Goal: Task Accomplishment & Management: Complete application form

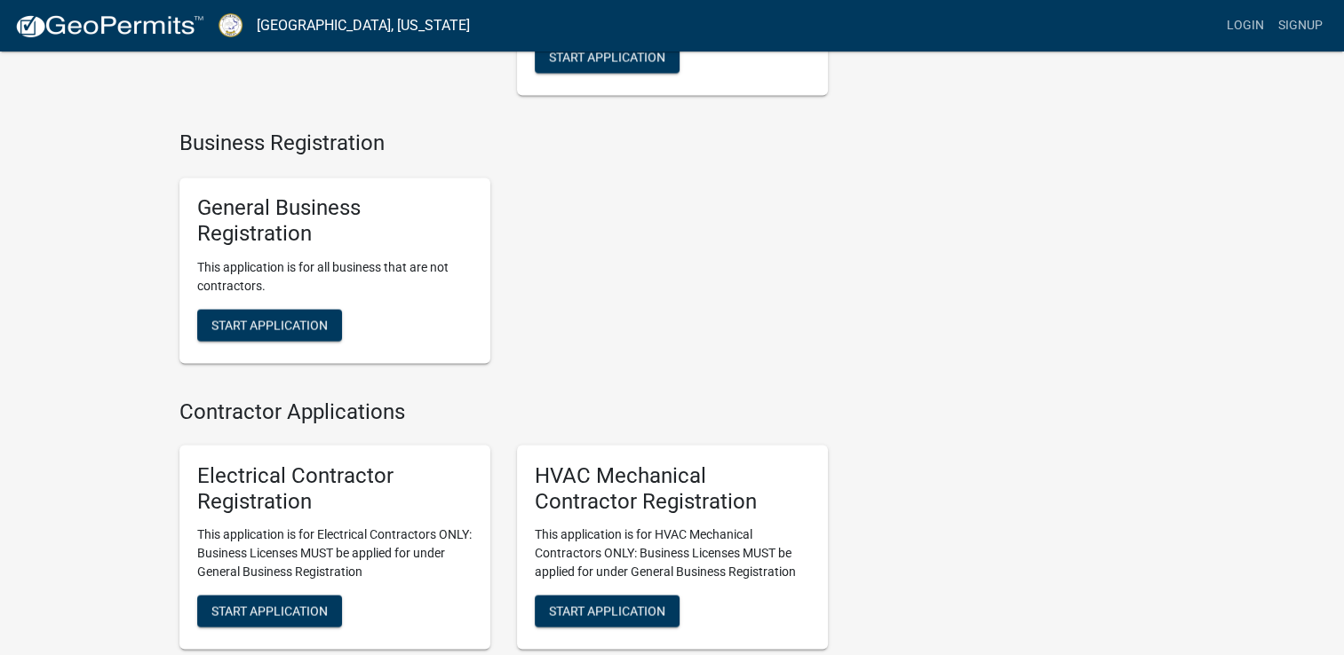
scroll to position [3086, 0]
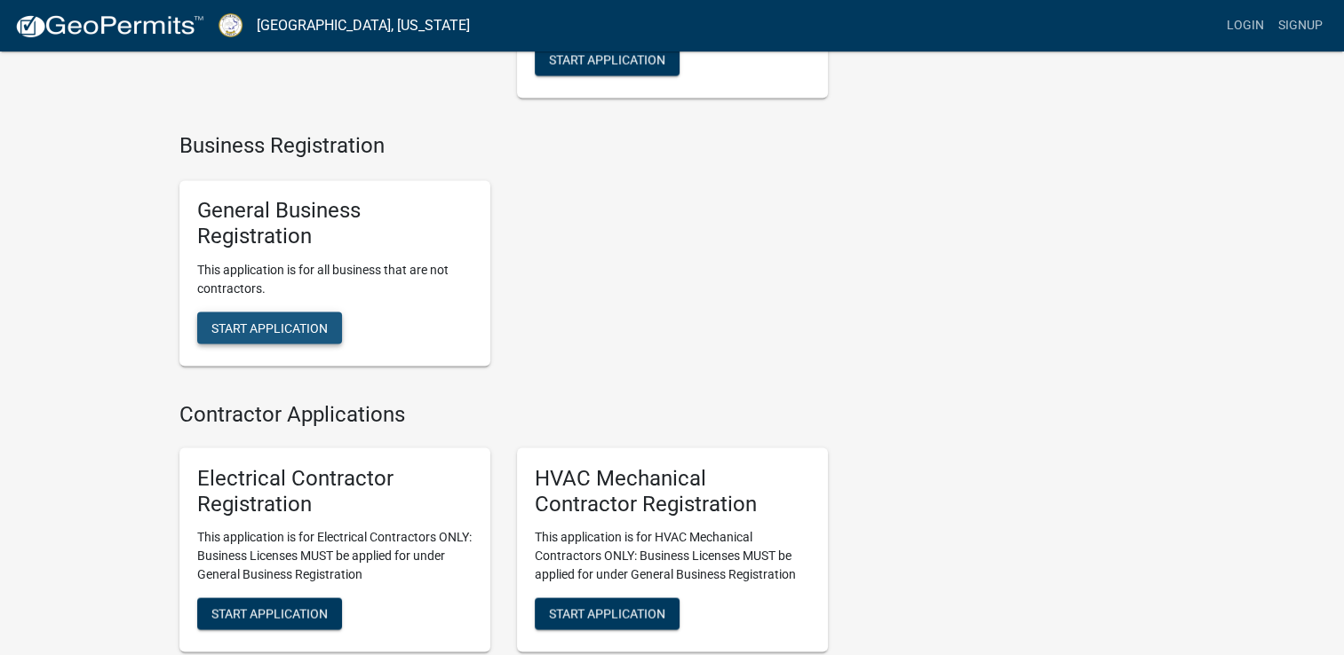
click at [263, 334] on span "Start Application" at bounding box center [269, 327] width 116 height 14
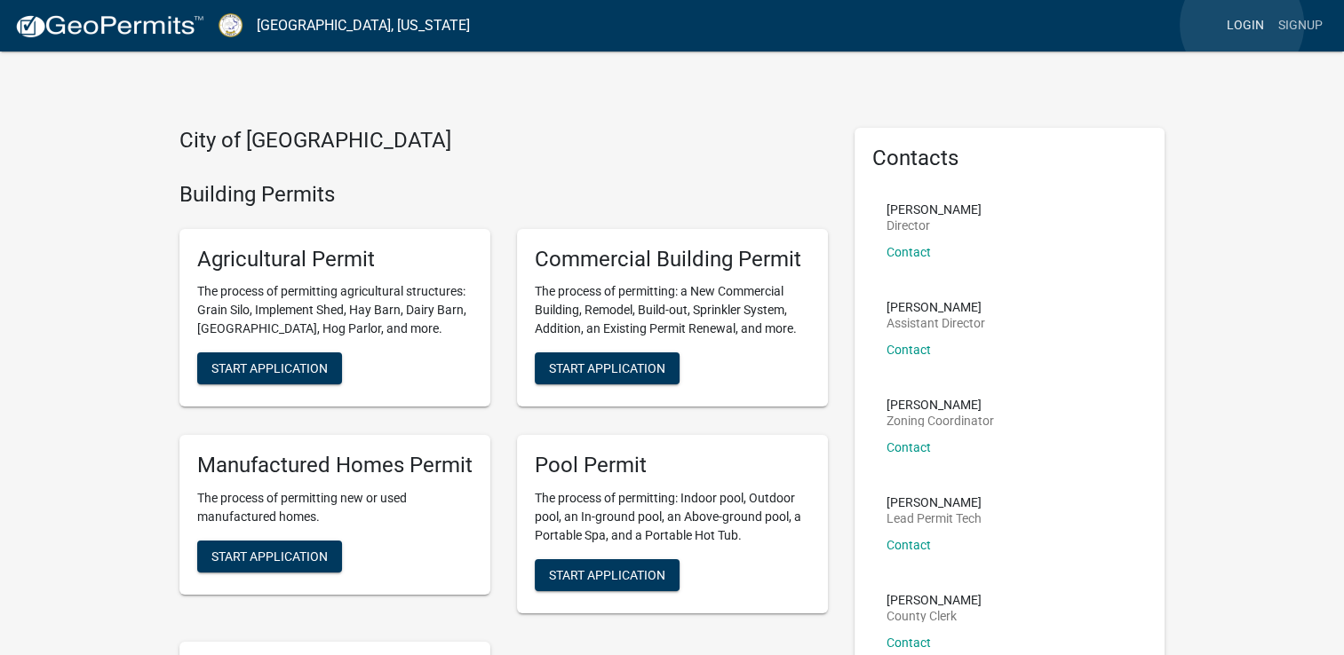
click at [1242, 25] on link "Login" at bounding box center [1245, 26] width 52 height 34
click at [1294, 23] on link "Signup" at bounding box center [1300, 26] width 59 height 34
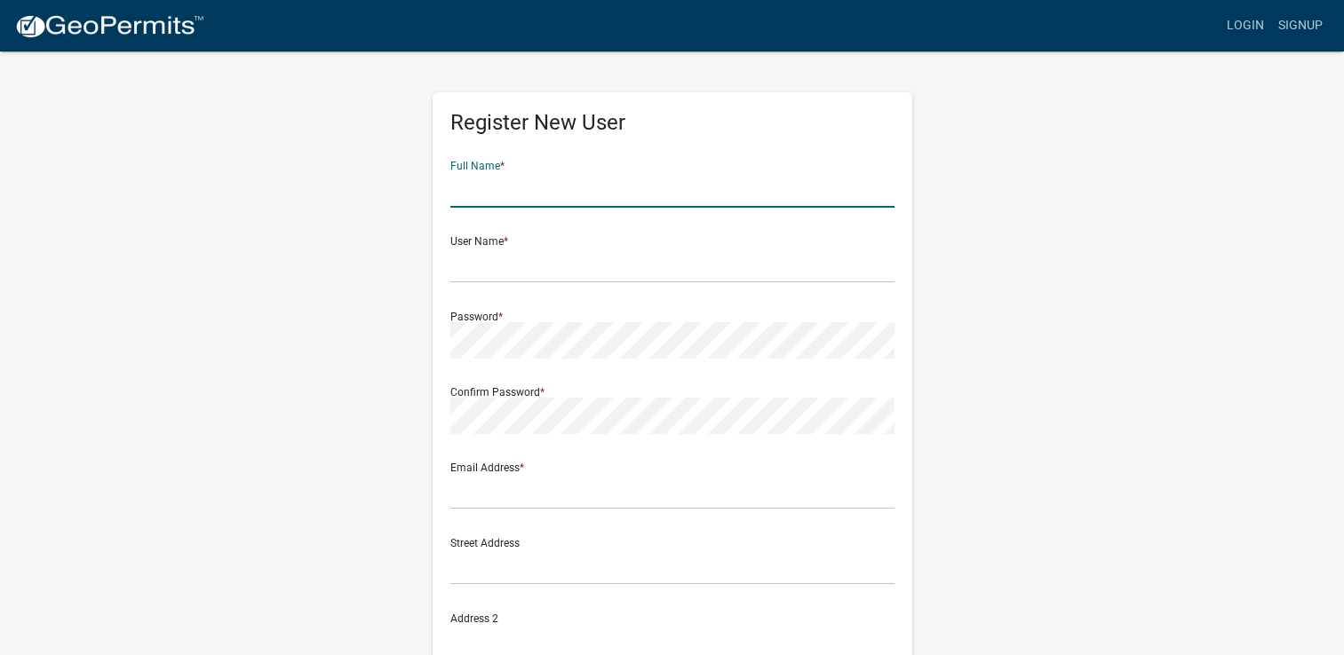
click at [538, 187] on input "text" at bounding box center [672, 189] width 444 height 36
type input "Amarilys Butts"
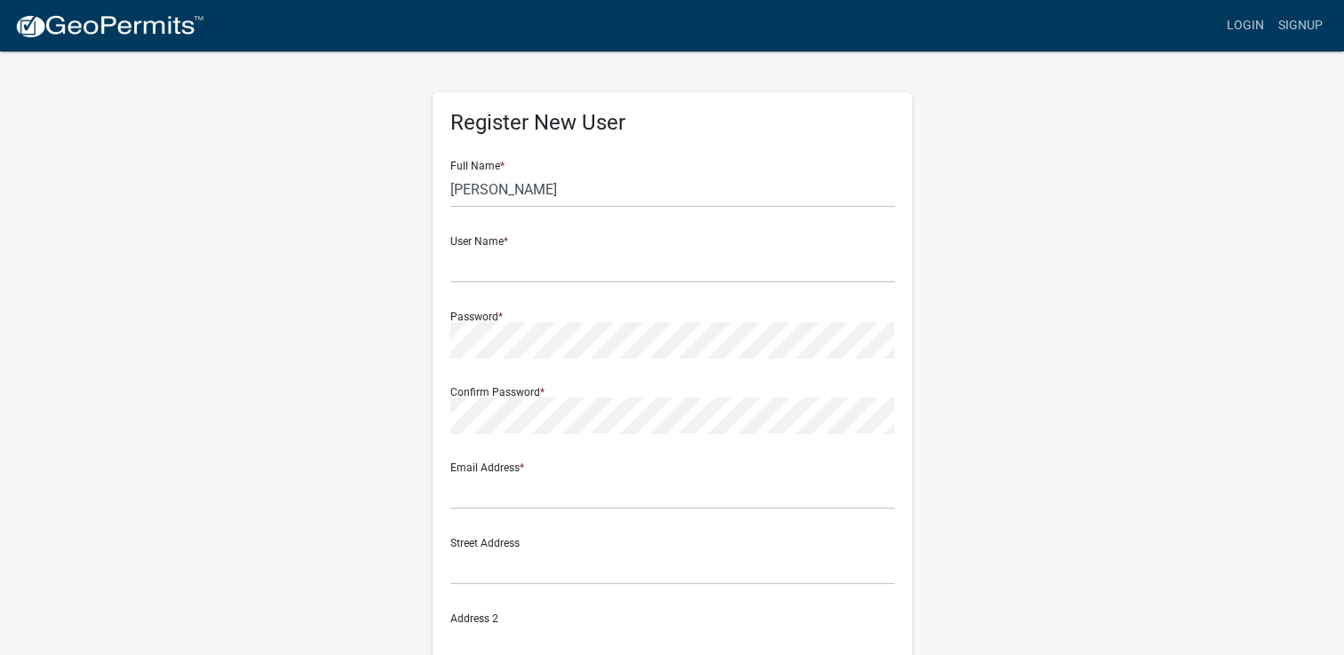
click at [260, 215] on div "Register New User Full Name * Amarilys Butts User Name * Password * Confirm Pas…" at bounding box center [672, 525] width 1012 height 950
click at [534, 268] on input "text" at bounding box center [672, 265] width 444 height 36
type input "Amores1977"
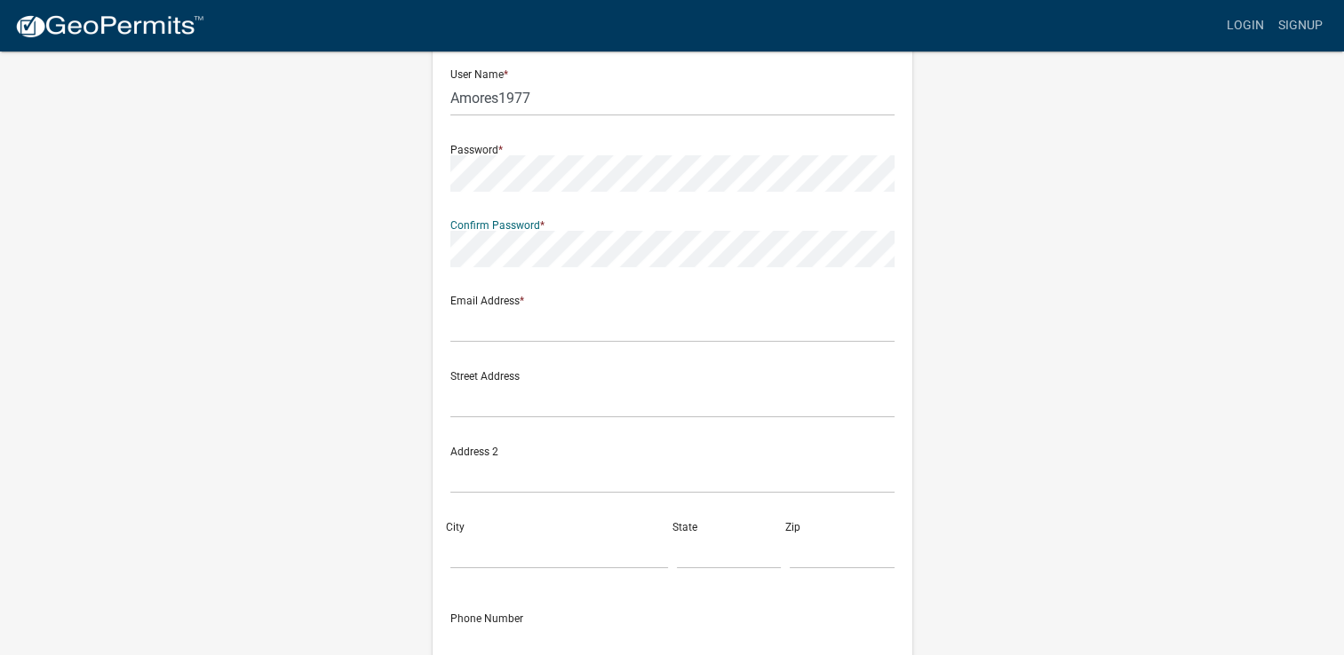
scroll to position [178, 0]
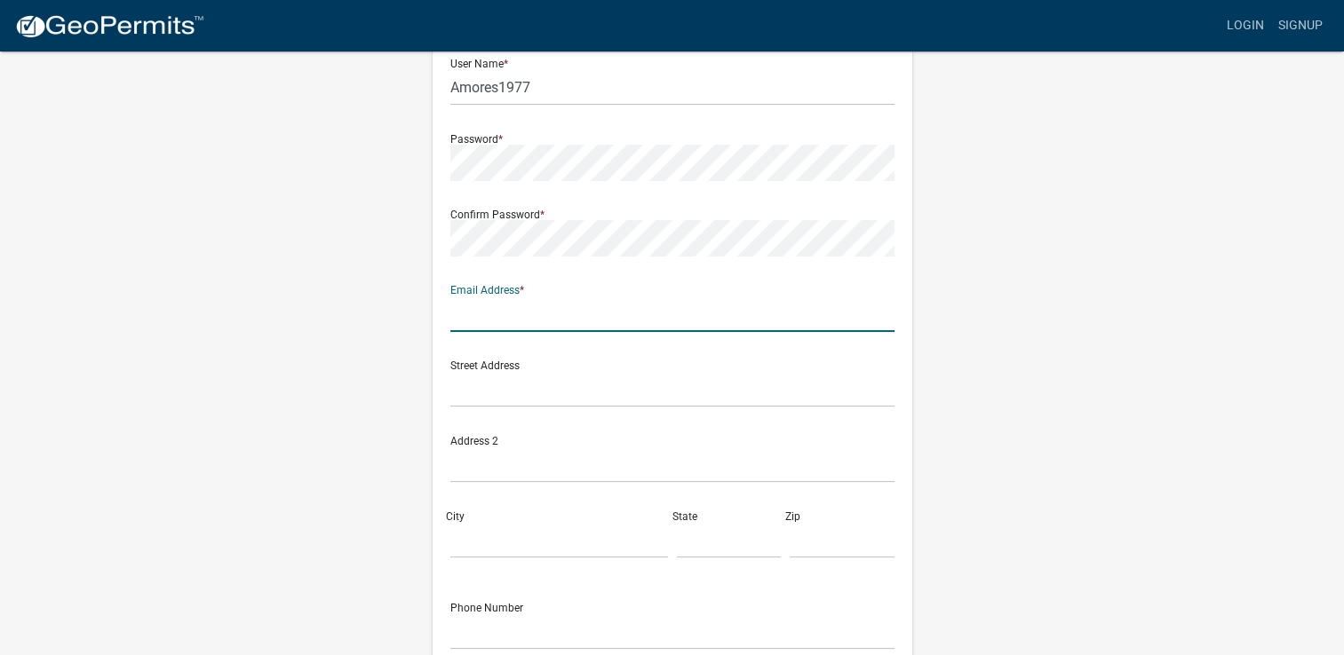
click at [515, 322] on input "text" at bounding box center [672, 314] width 444 height 36
type input "amarilyslacubana@gmail.com"
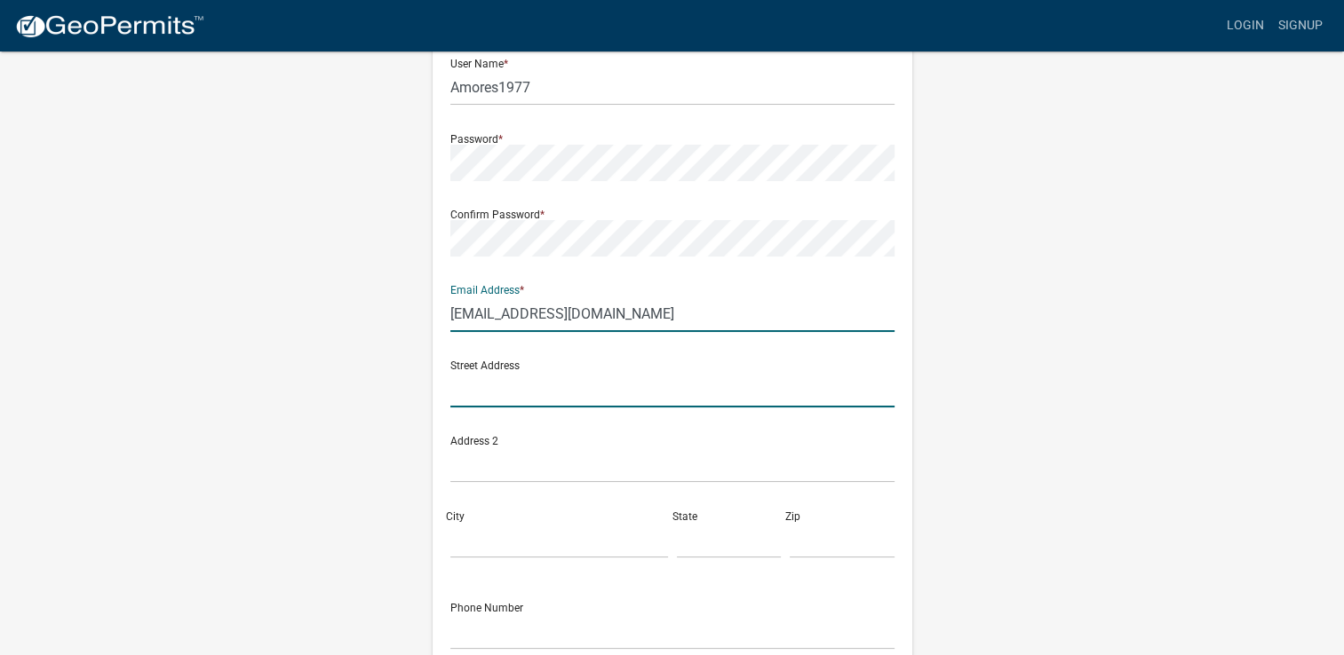
type input "60 Southern Empire Road"
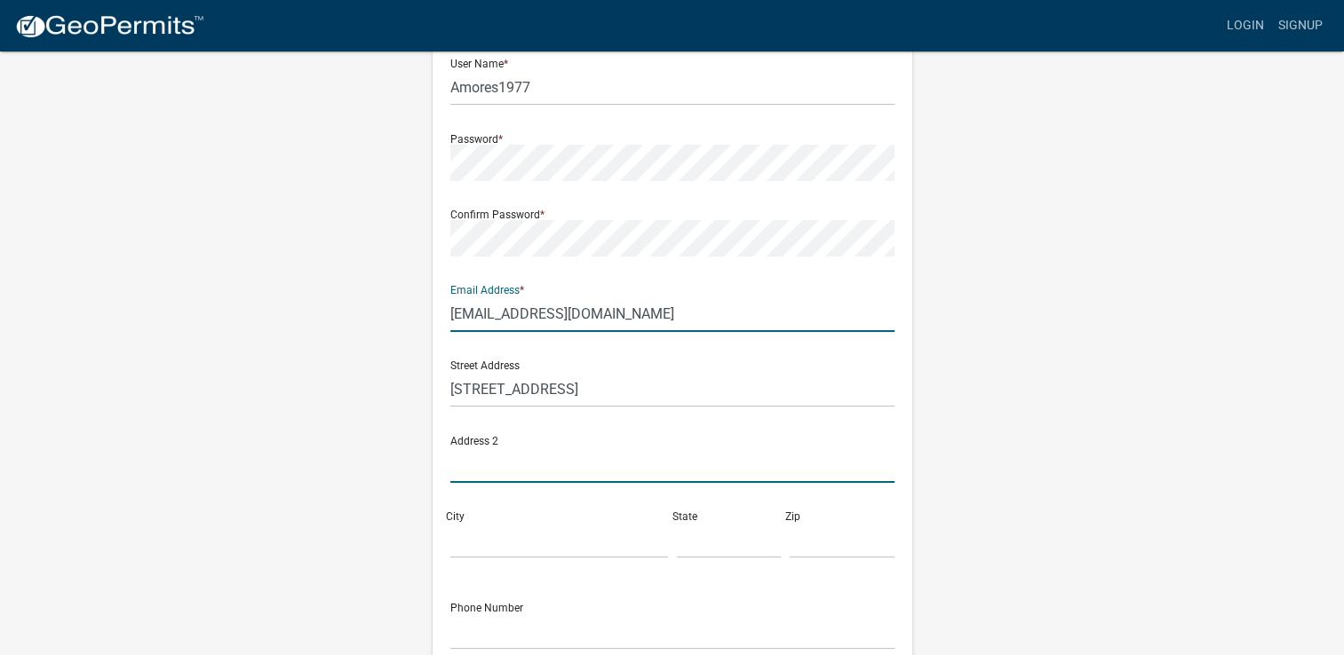
type input "60 Southern Empire Road"
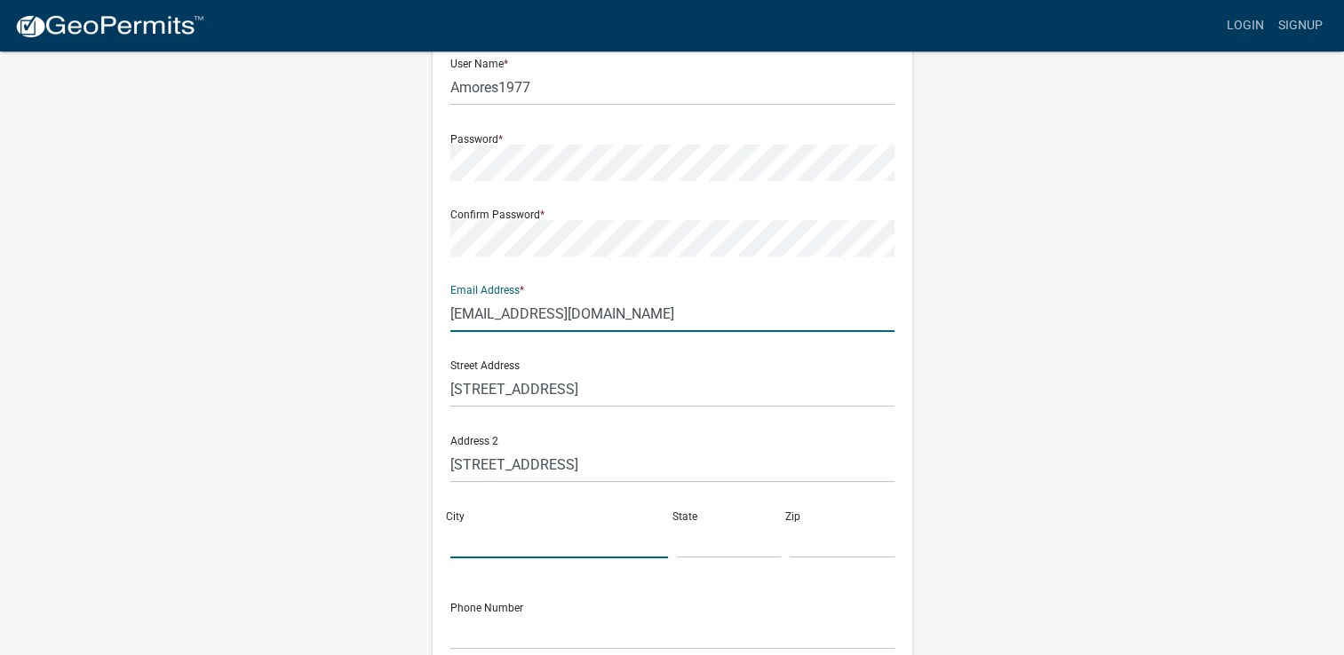
type input "Monticello"
type input "7064761405"
type input "amarilyslacubana@gmail.com"
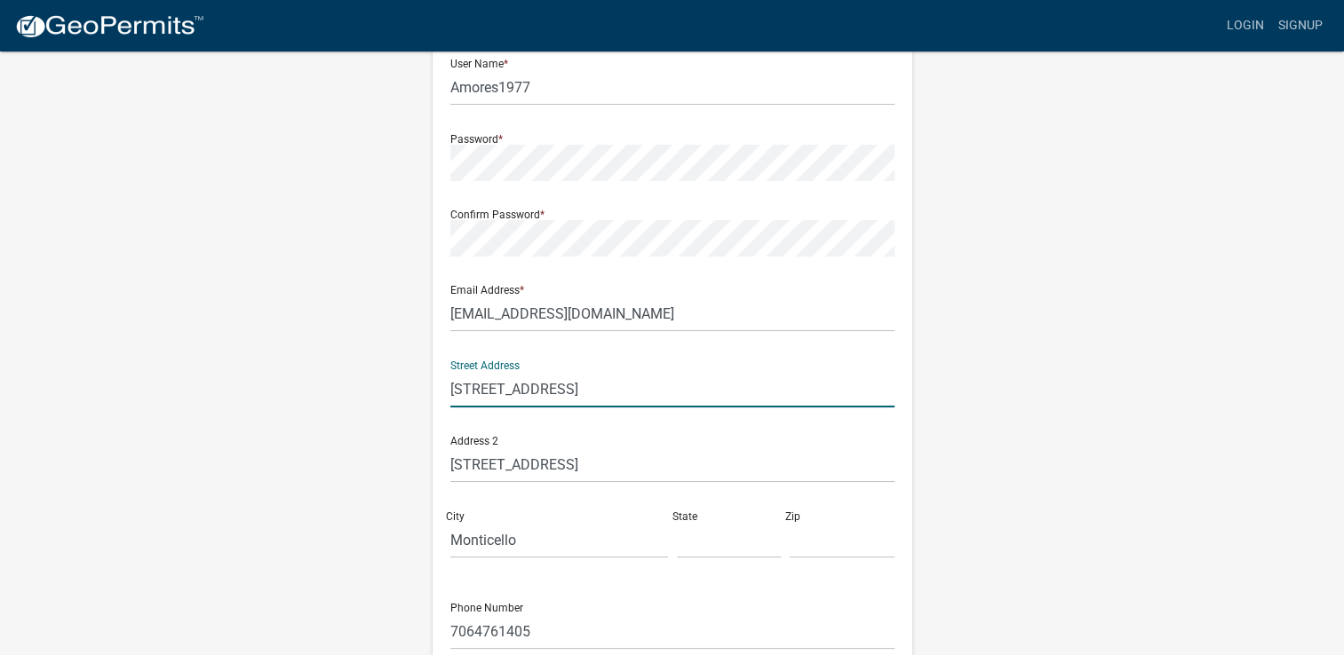
click at [626, 391] on input "60 Southern Empire Road" at bounding box center [672, 389] width 444 height 36
type input "60 Southern Empire Road"
click at [173, 301] on div "Register New User Full Name * Amarilys Butts User Name * Amores1977 Password * …" at bounding box center [672, 347] width 1012 height 950
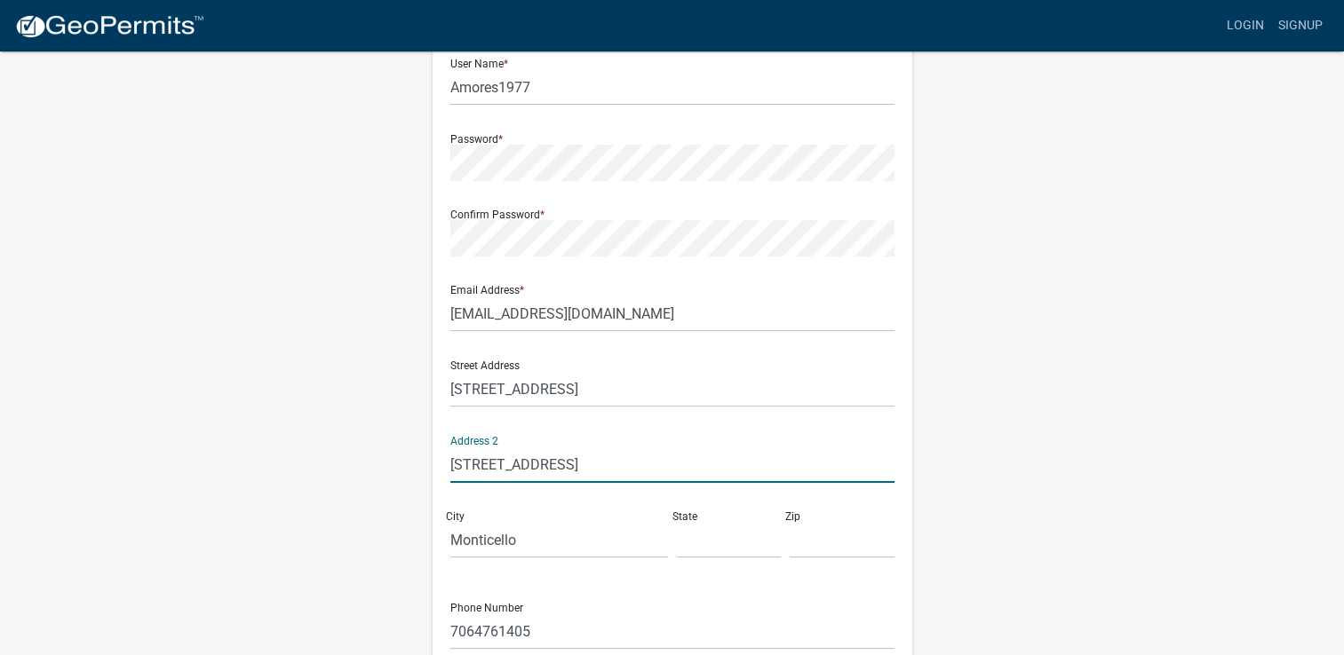
click at [636, 472] on input "60 Southern Empire Road" at bounding box center [672, 465] width 444 height 36
type input "6"
click at [151, 399] on wm-register-view "more_horiz Login Signup Register New User Full Name * Amarilys Butts User Name …" at bounding box center [672, 322] width 1344 height 1000
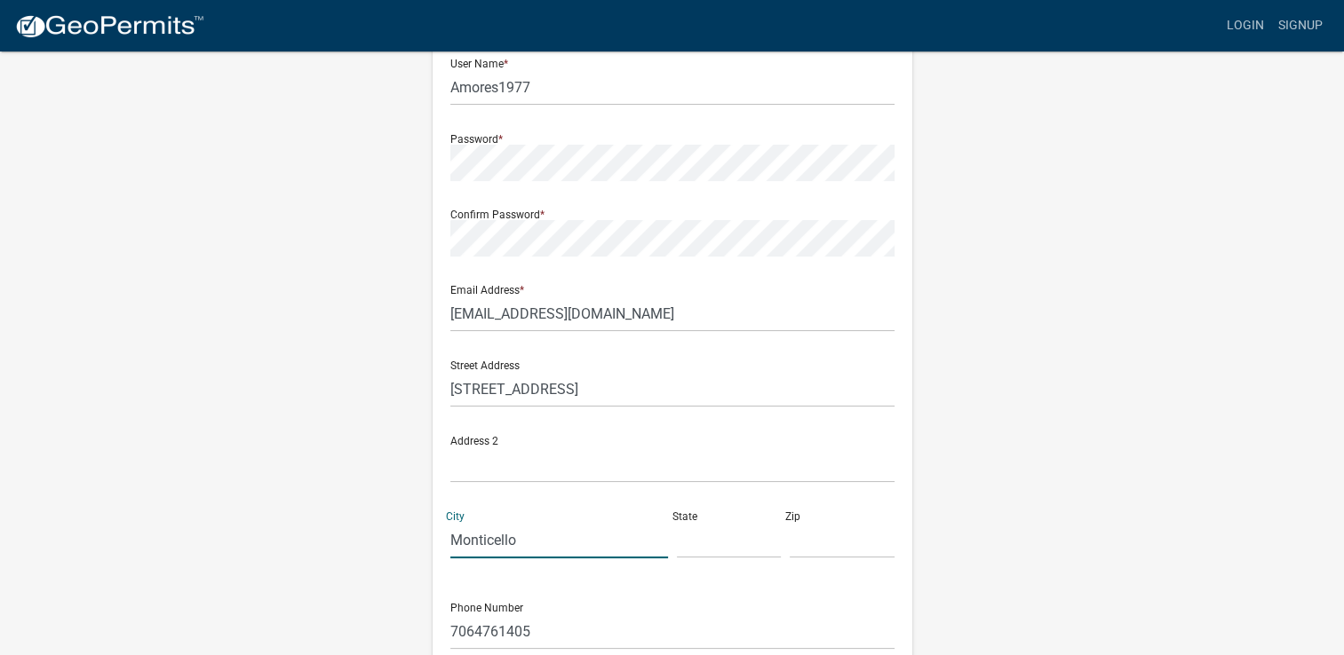
click at [533, 535] on input "Monticello" at bounding box center [559, 540] width 218 height 36
type input "Monticello"
click at [737, 547] on input "text" at bounding box center [729, 540] width 105 height 36
click at [1120, 526] on div "Register New User Full Name * Amarilys Butts User Name * Amores1977 Password * …" at bounding box center [672, 347] width 1012 height 950
click at [685, 544] on input "georgia" at bounding box center [729, 540] width 105 height 36
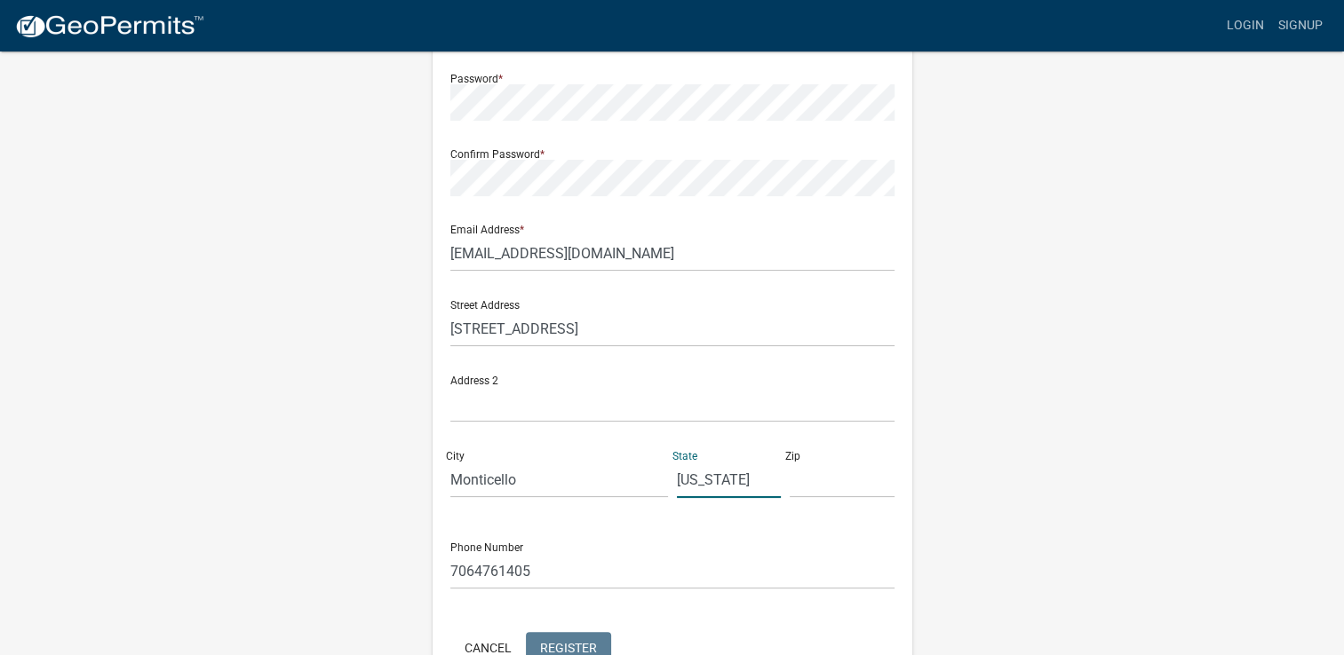
scroll to position [266, 0]
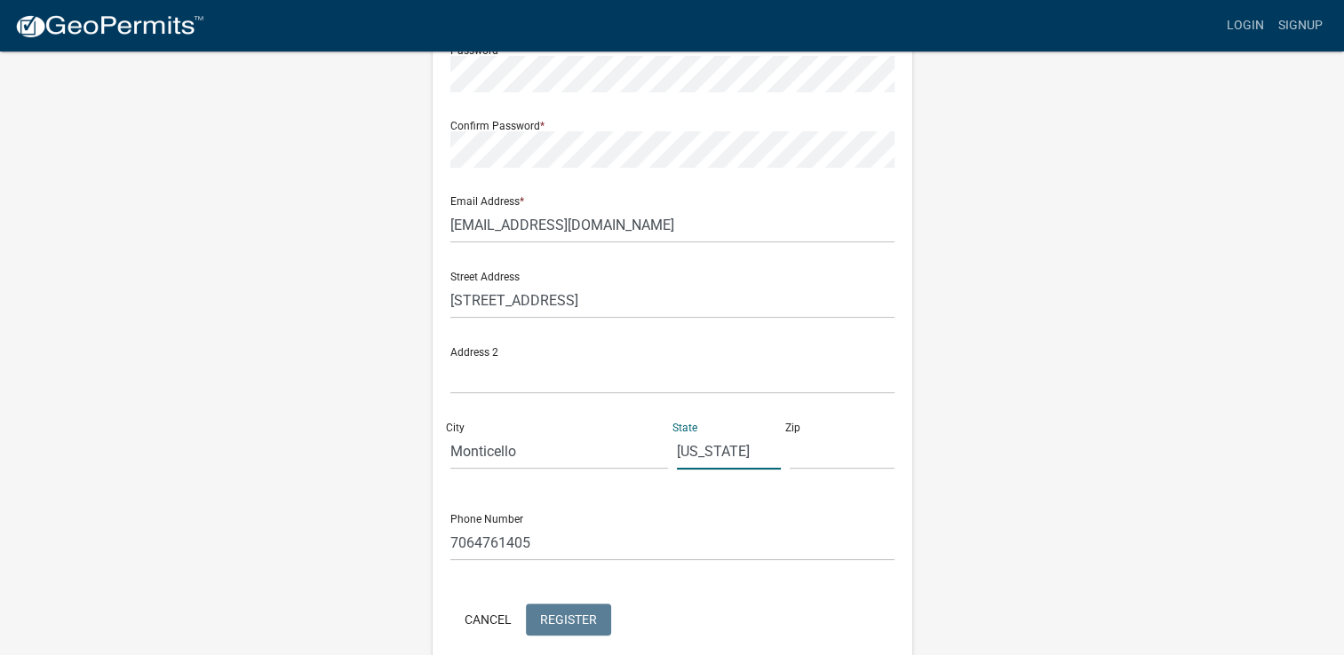
type input "Georgia"
click at [827, 456] on input "text" at bounding box center [842, 451] width 105 height 36
type input "31064"
click at [1084, 425] on div "Register New User Full Name * Amarilys Butts User Name * Amores1977 Password * …" at bounding box center [672, 258] width 1012 height 950
click at [536, 542] on input "7064761405" at bounding box center [672, 543] width 444 height 36
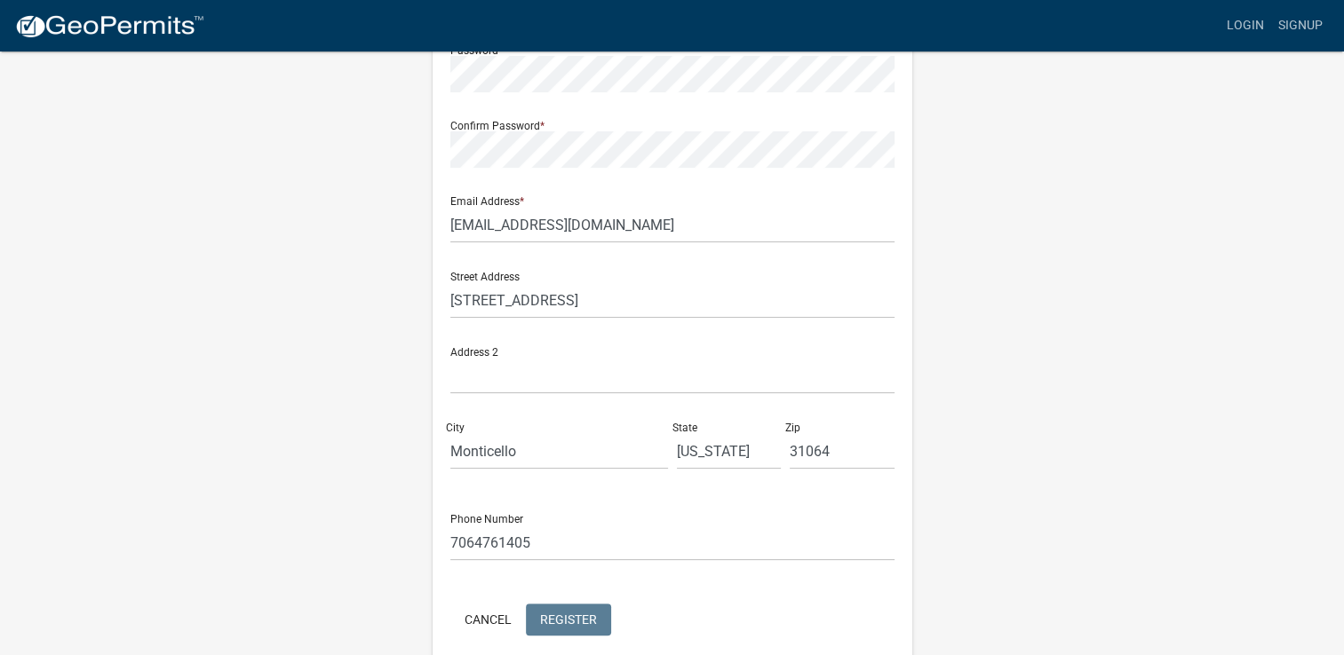
click at [1285, 488] on wm-register-view "more_horiz Login Signup Register New User Full Name * Amarilys Butts User Name …" at bounding box center [672, 234] width 1344 height 1000
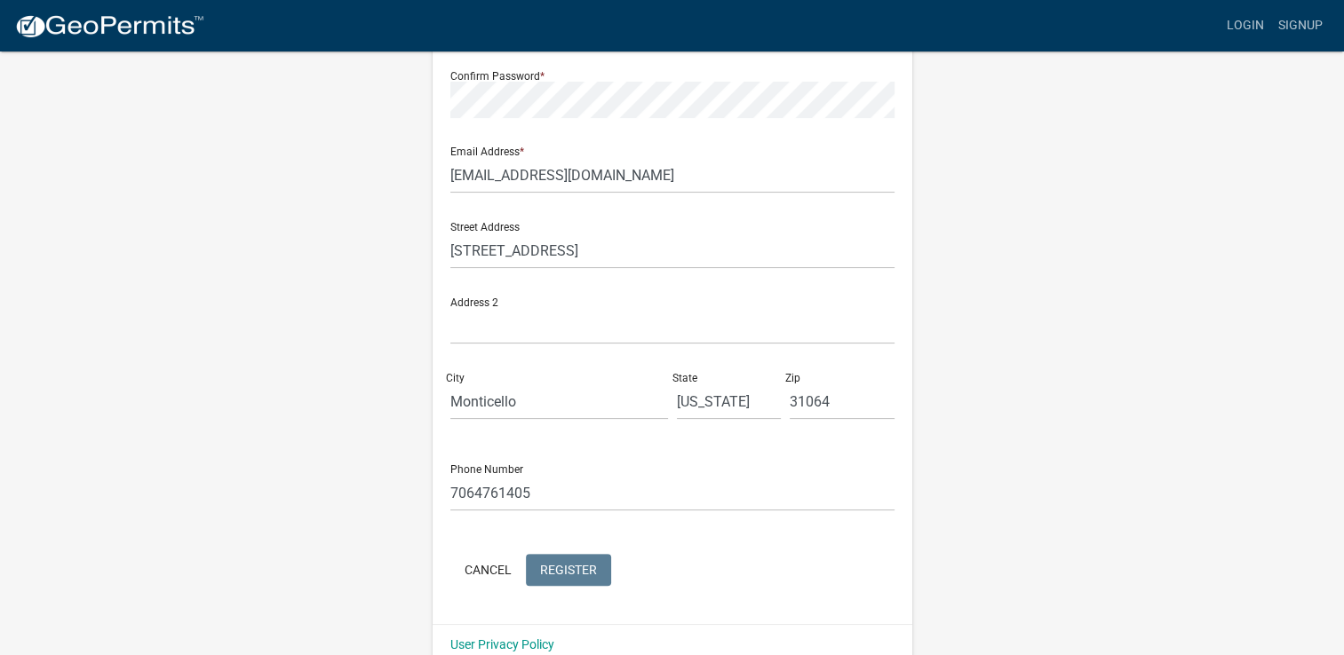
scroll to position [344, 0]
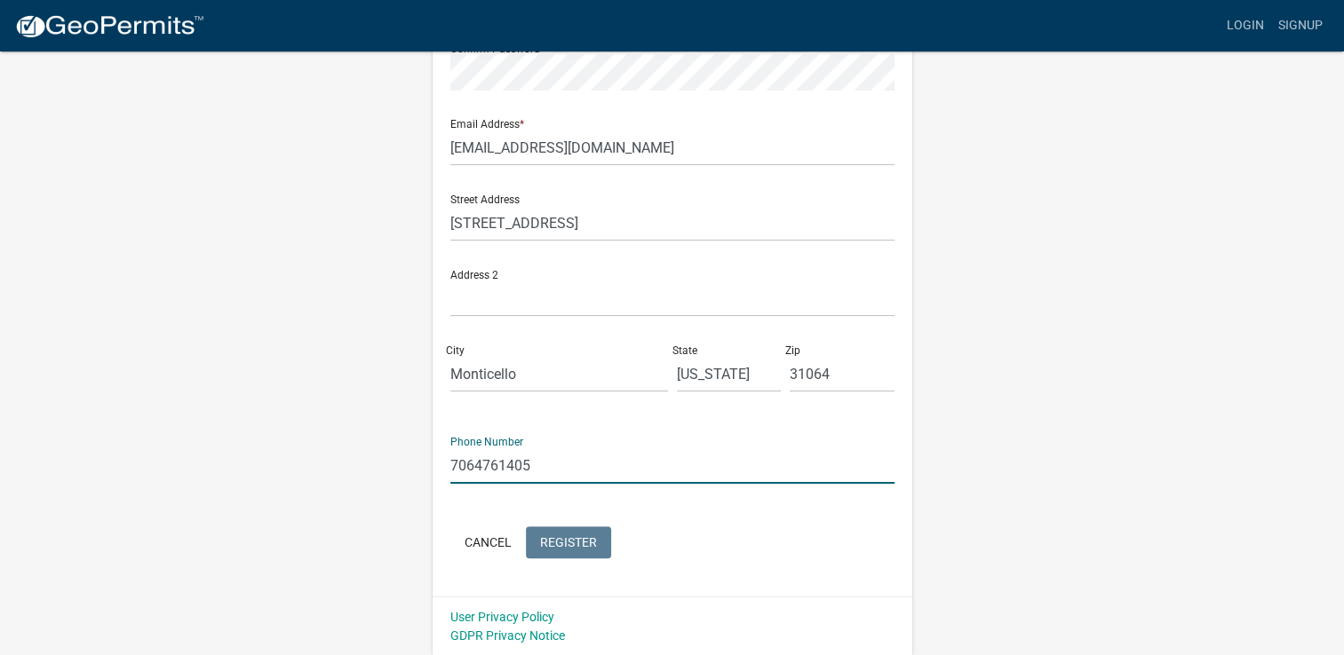
click at [532, 463] on input "7064761405" at bounding box center [672, 466] width 444 height 36
click at [472, 465] on input "7064761405" at bounding box center [672, 466] width 444 height 36
click at [504, 464] on input "706-4761405" at bounding box center [672, 466] width 444 height 36
type input "706-476-1405"
click at [701, 550] on div "Cancel Register" at bounding box center [672, 545] width 444 height 36
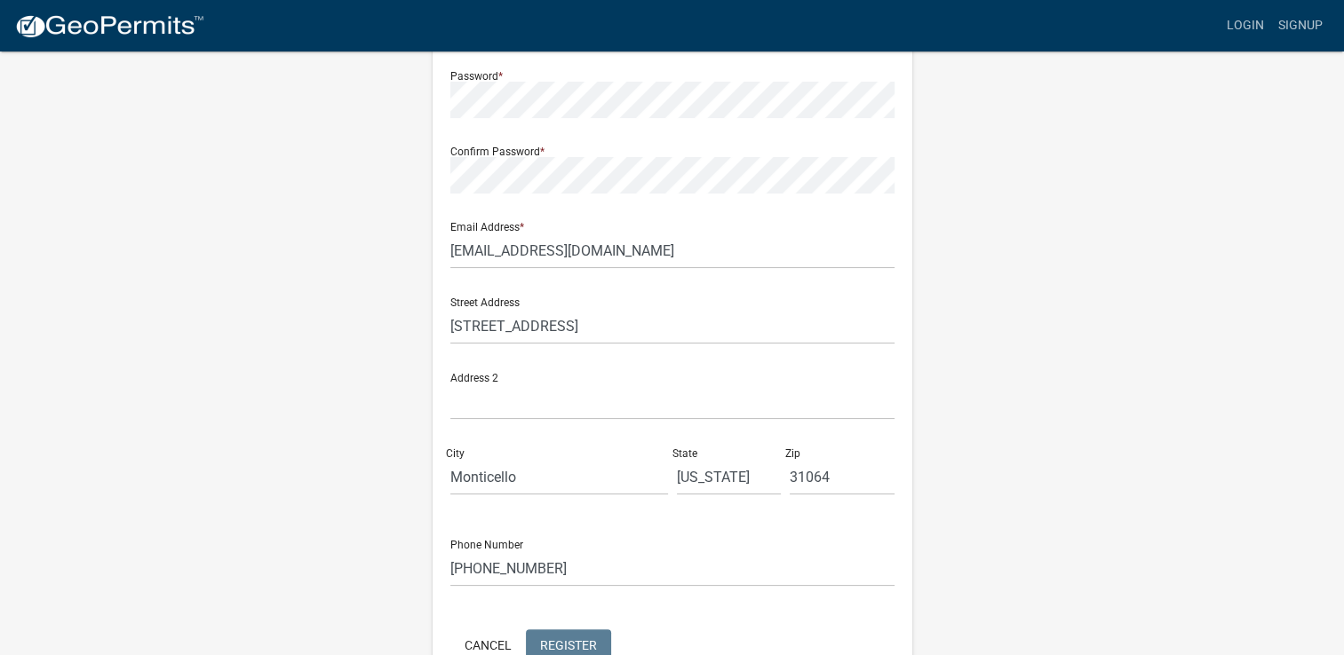
scroll to position [0, 0]
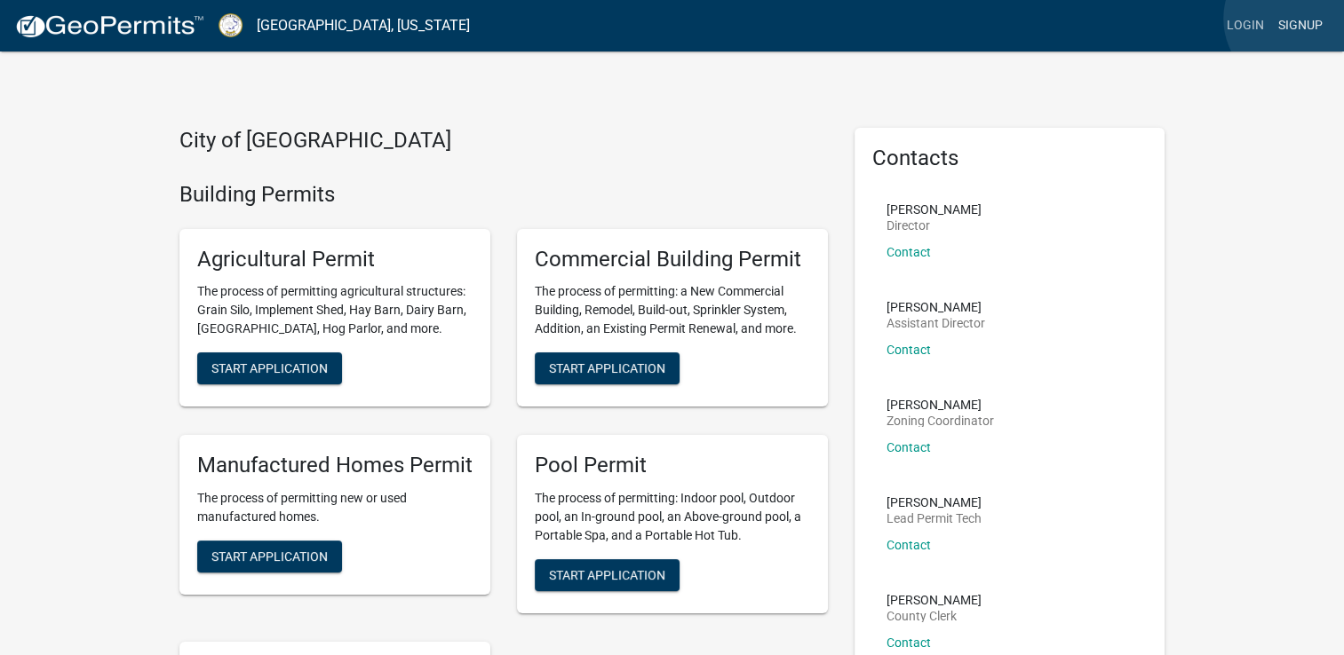
click at [1296, 19] on link "Signup" at bounding box center [1300, 26] width 59 height 34
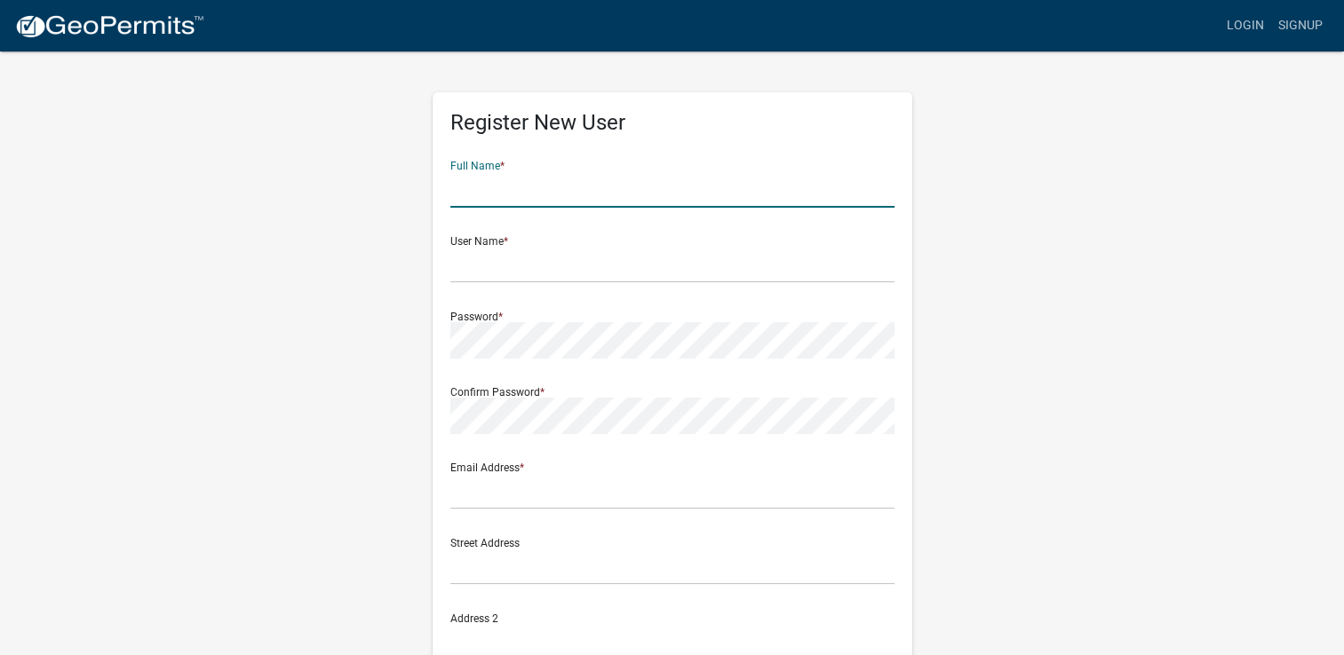
click at [513, 197] on input "text" at bounding box center [672, 189] width 444 height 36
type input "Amarilys Butts"
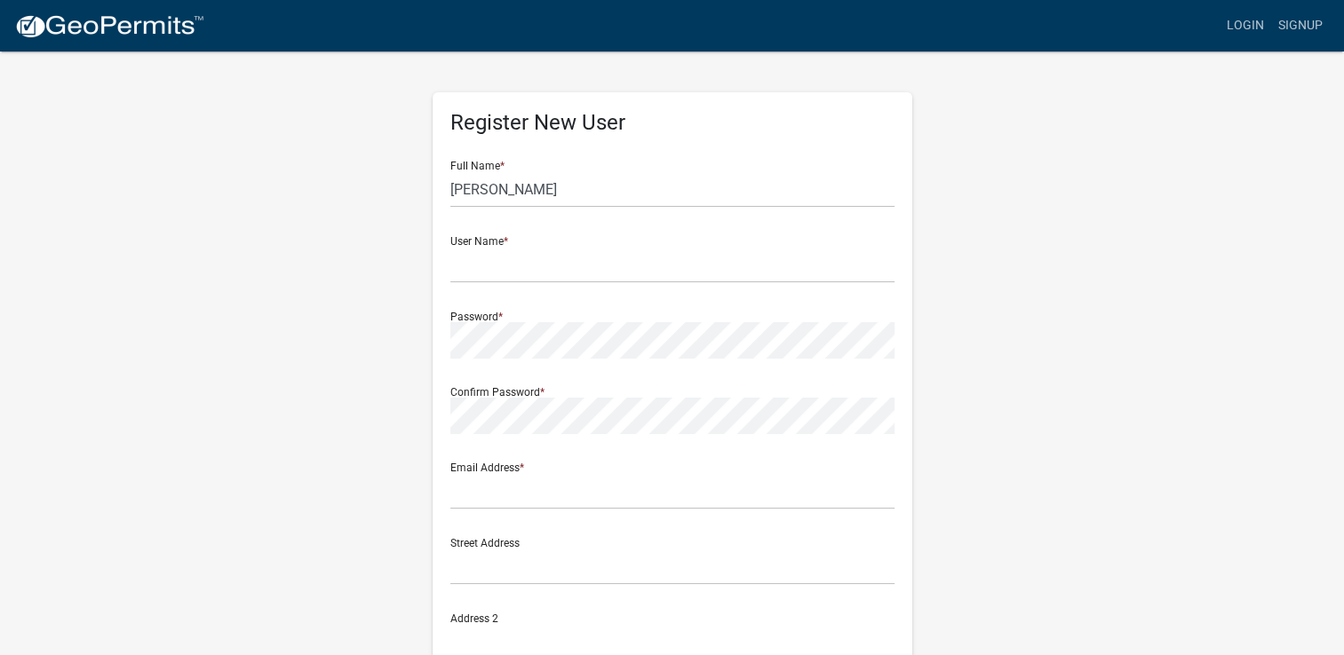
click at [1175, 241] on div "Register New User Full Name * Amarilys Butts User Name * Password * Confirm Pas…" at bounding box center [672, 525] width 1012 height 950
click at [490, 265] on input "text" at bounding box center [672, 265] width 444 height 36
type input "Amores1977"
click at [1112, 265] on div "Register New User Full Name * Amarilys Butts User Name * Amores1977 Password * …" at bounding box center [672, 525] width 1012 height 950
click at [503, 497] on input "text" at bounding box center [672, 491] width 444 height 36
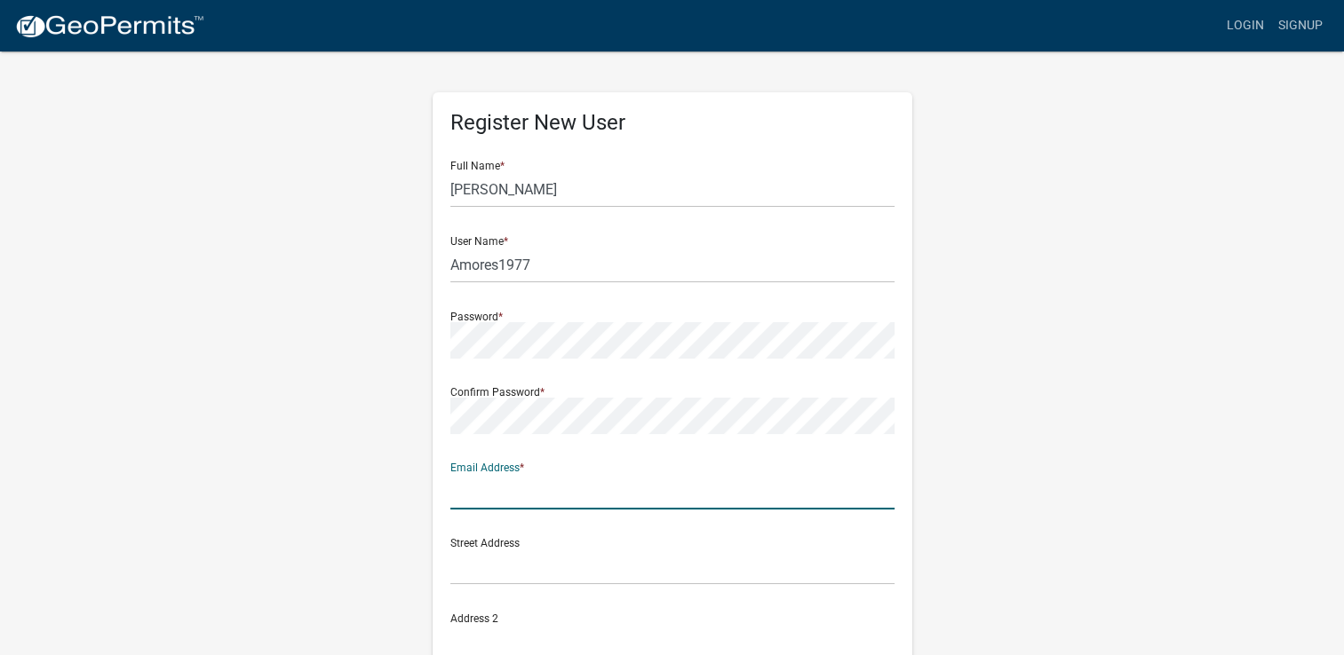
type input "amarilyslacubana@gmail.com"
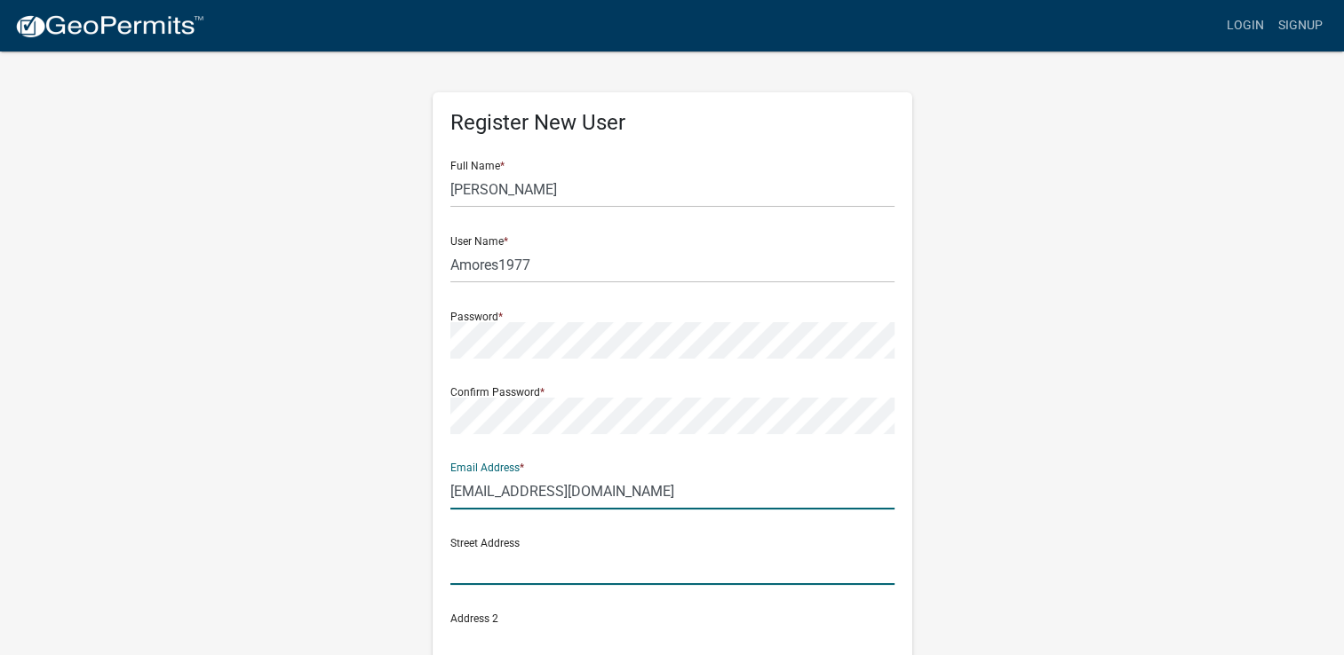
type input "60 Southern Empire Road"
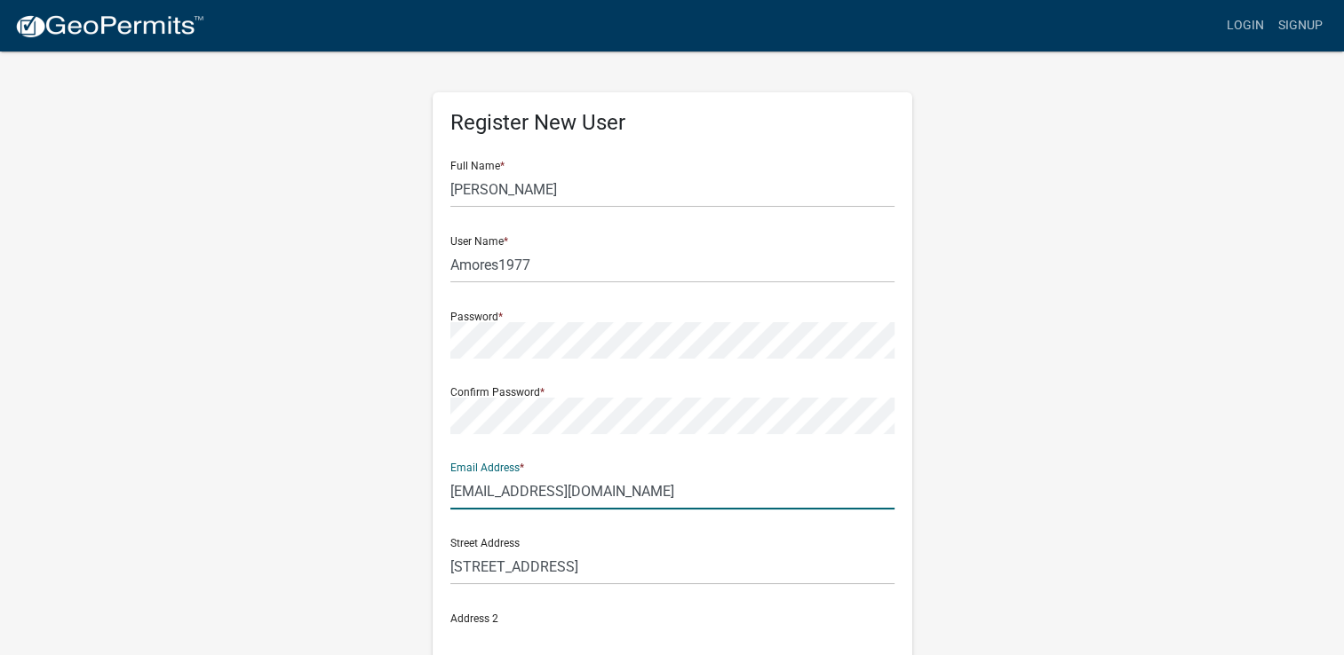
type input "60 Southern Empire Road"
type input "Monticello"
type input "Georgia"
type input "31064"
type input "7064761405"
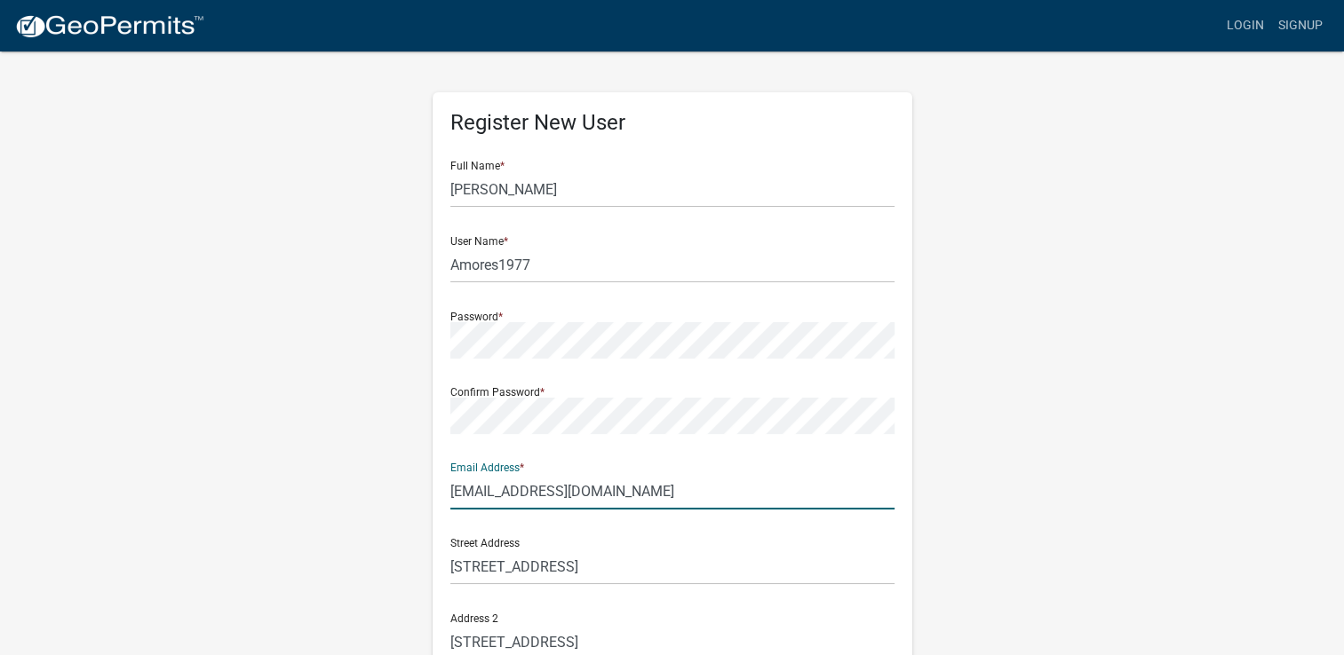
type input "amarilyslacubana@gmail.com"
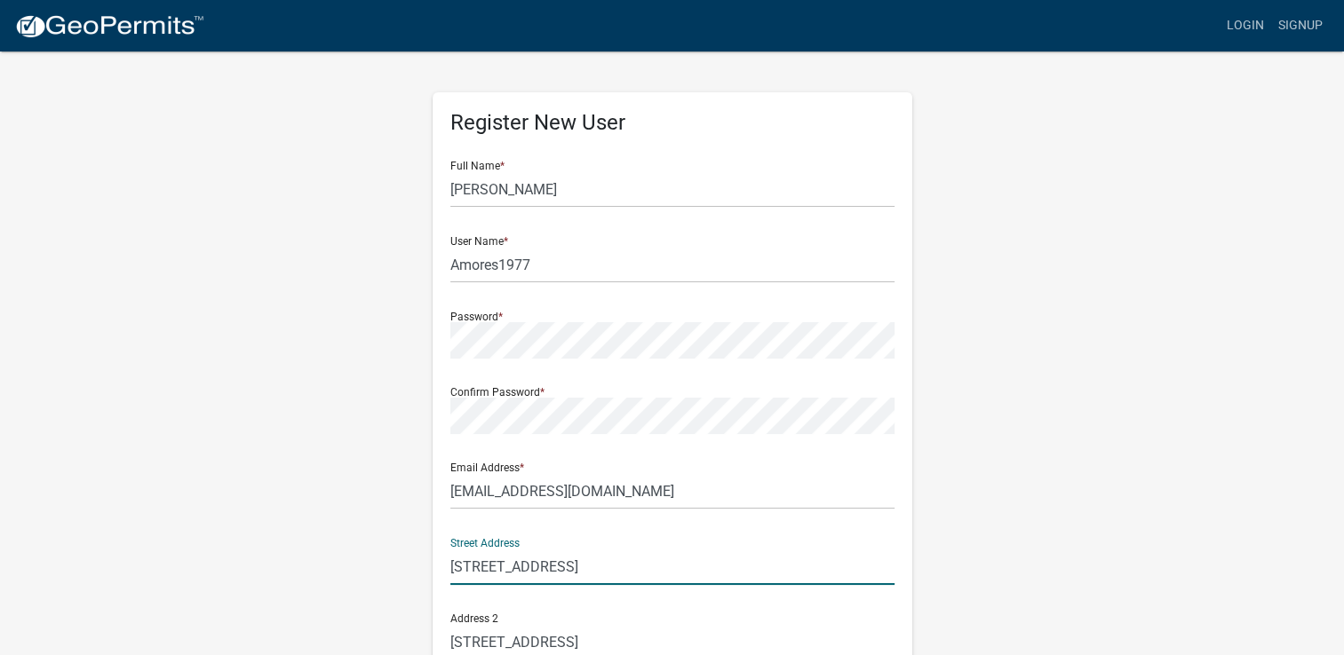
click at [641, 572] on input "60 Southern Empire Road" at bounding box center [672, 567] width 444 height 36
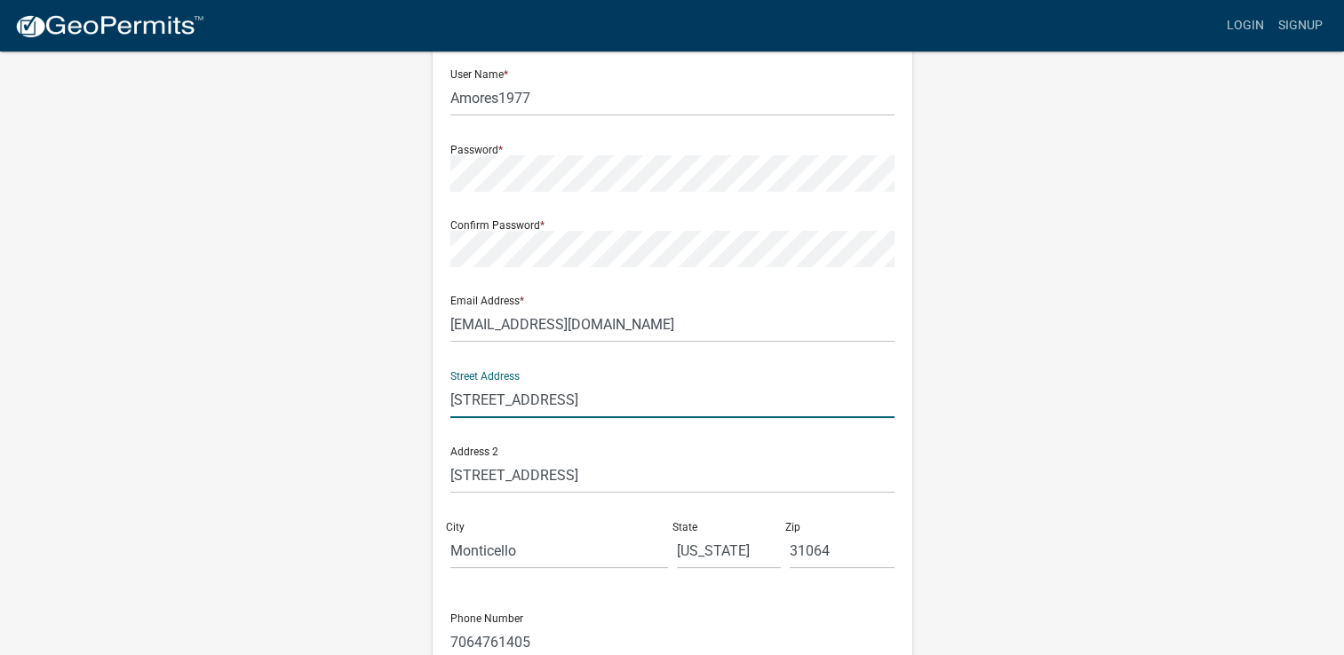
scroll to position [178, 0]
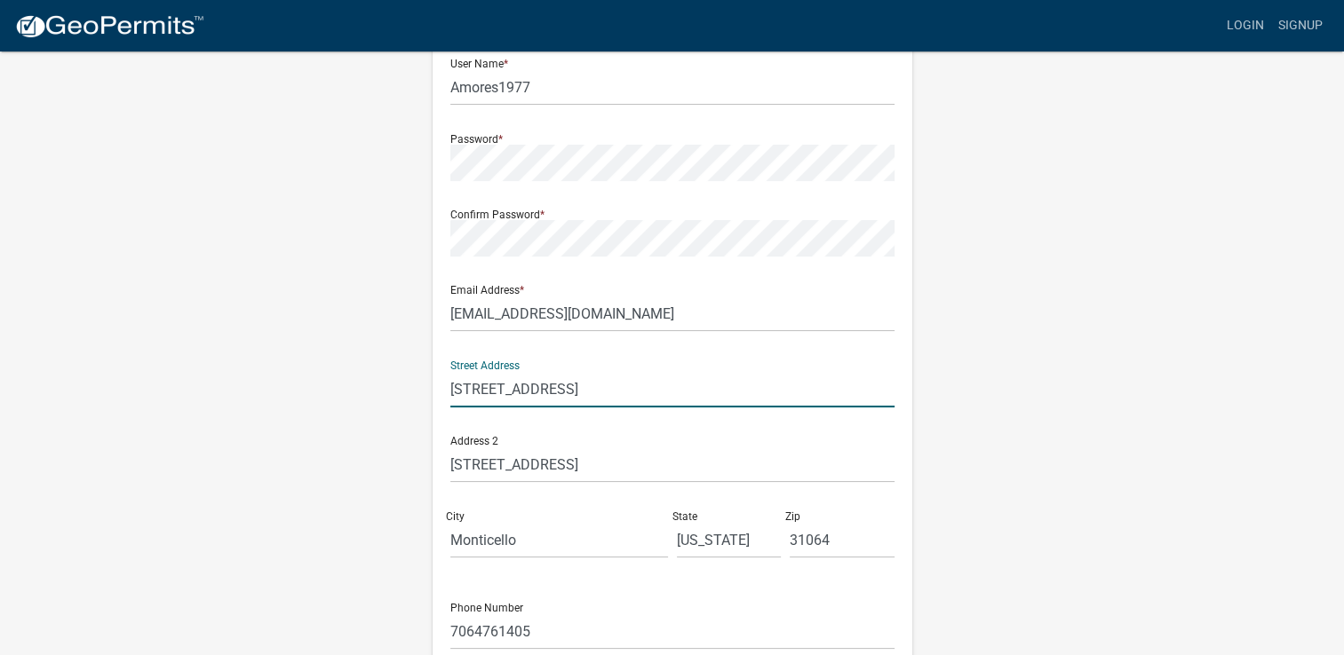
type input "60 Southern Empire Road"
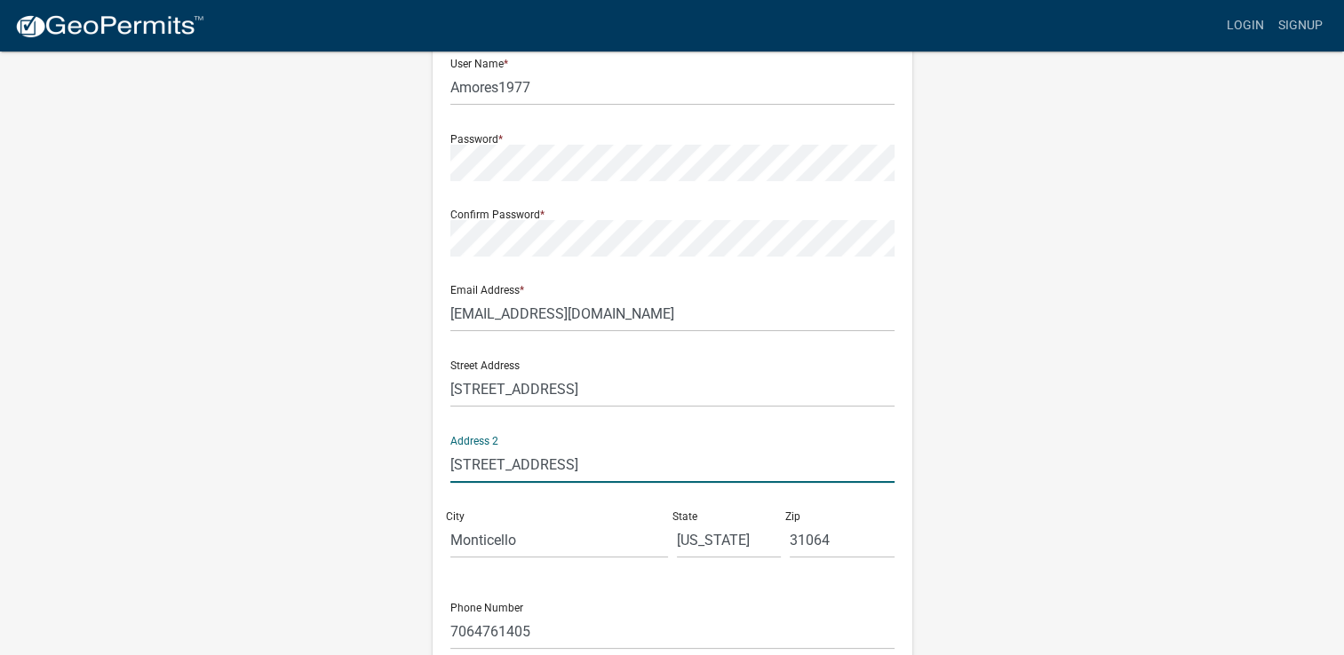
click at [645, 467] on input "60 Southern Empire Road" at bounding box center [672, 465] width 444 height 36
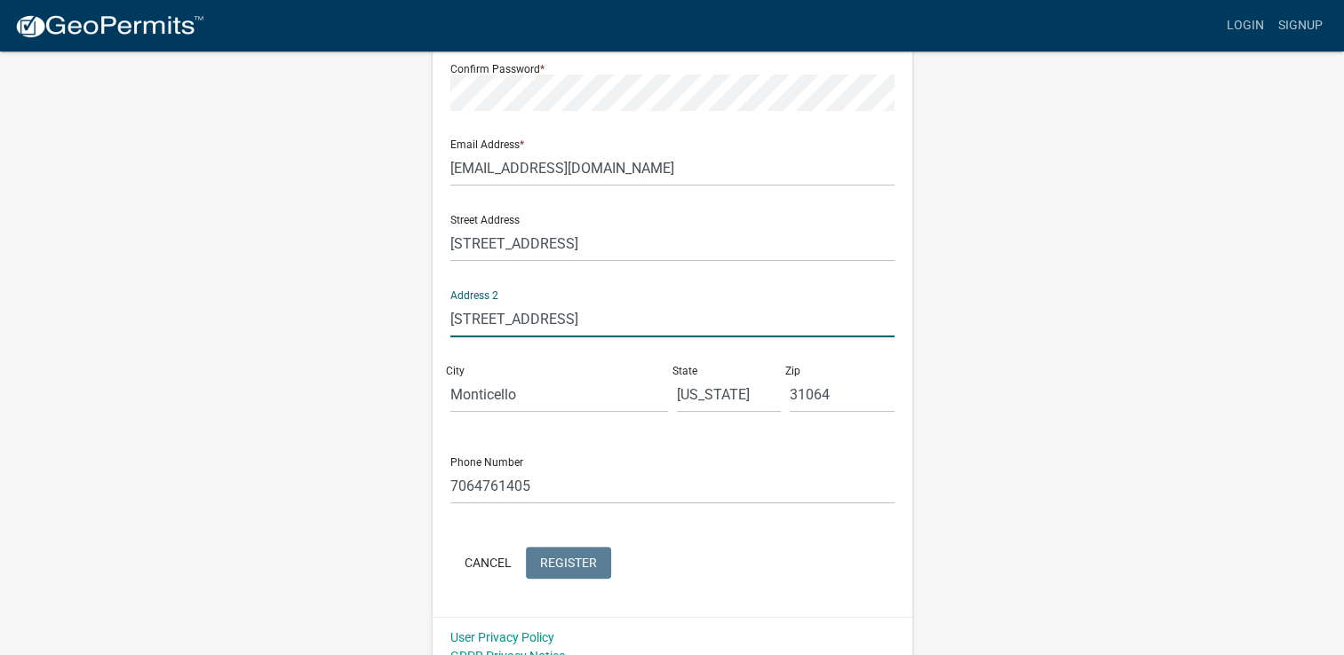
scroll to position [344, 0]
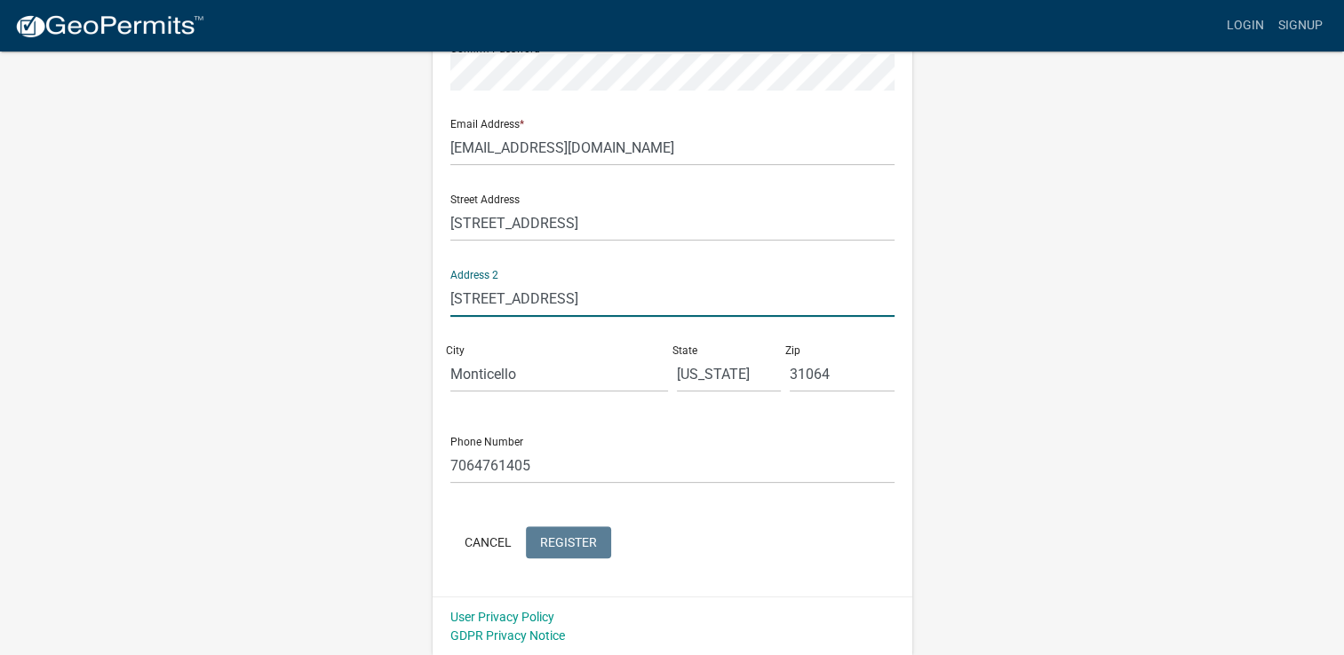
type input "60 Southern Empire Road"
click at [578, 371] on input "Monticello" at bounding box center [559, 374] width 218 height 36
type input "Monticello"
click at [734, 375] on input "Georgia" at bounding box center [729, 374] width 105 height 36
type input "Georgia"
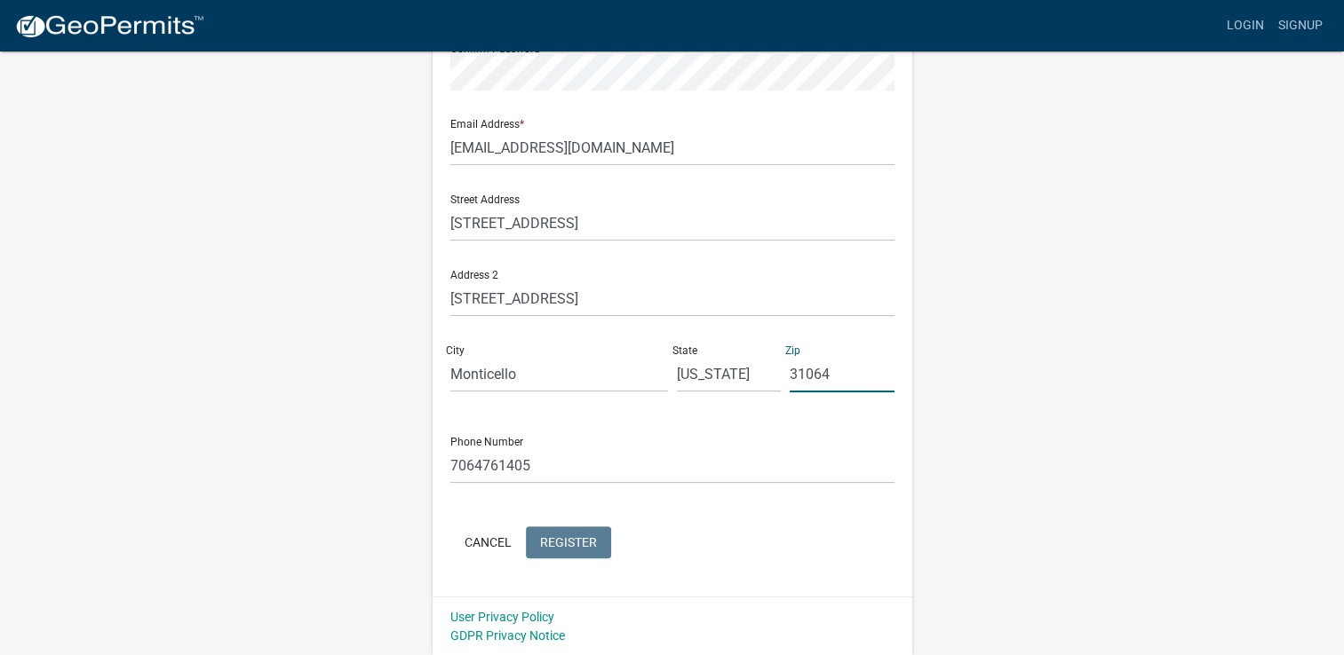
click at [864, 371] on input "31064" at bounding box center [842, 374] width 105 height 36
type input "31064"
click at [556, 470] on input "7064761405" at bounding box center [672, 466] width 444 height 36
type input "7064761405"
click at [1222, 492] on wm-register-view "more_horiz Login Signup Register New User Full Name * Amarilys Butts User Name …" at bounding box center [672, 156] width 1344 height 1000
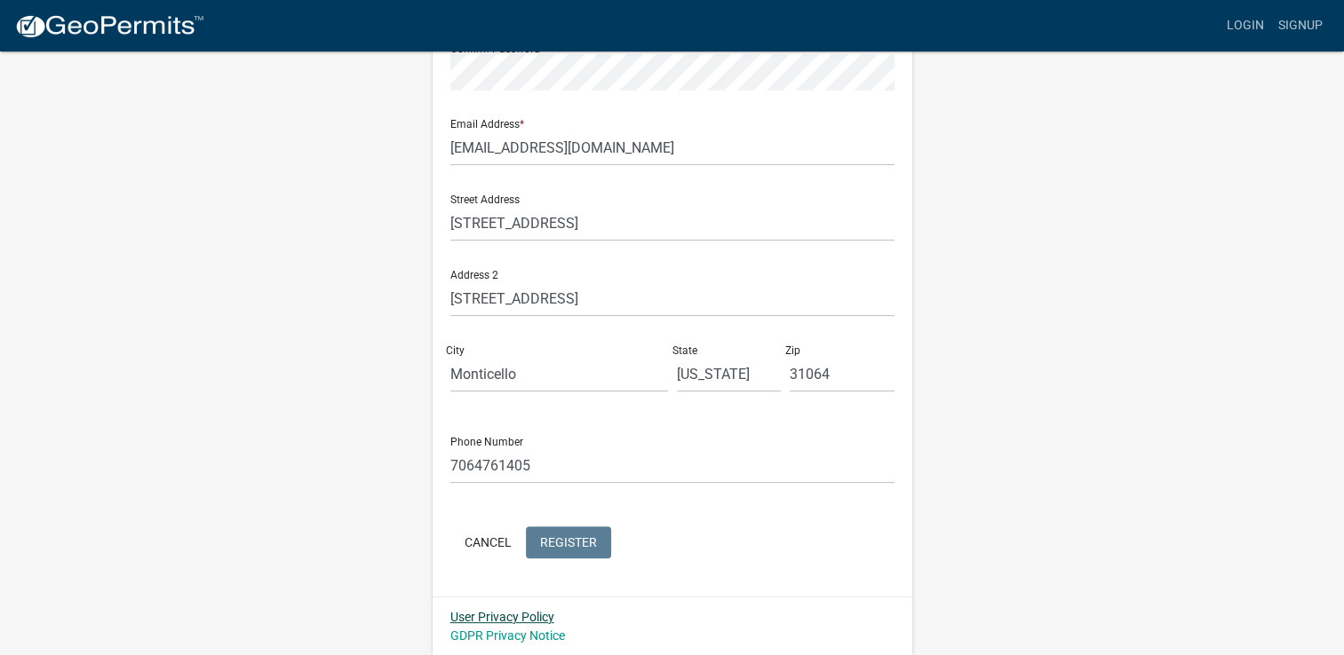
click at [518, 613] on link "User Privacy Policy" at bounding box center [502, 617] width 104 height 14
click at [490, 535] on button "Cancel" at bounding box center [487, 543] width 75 height 32
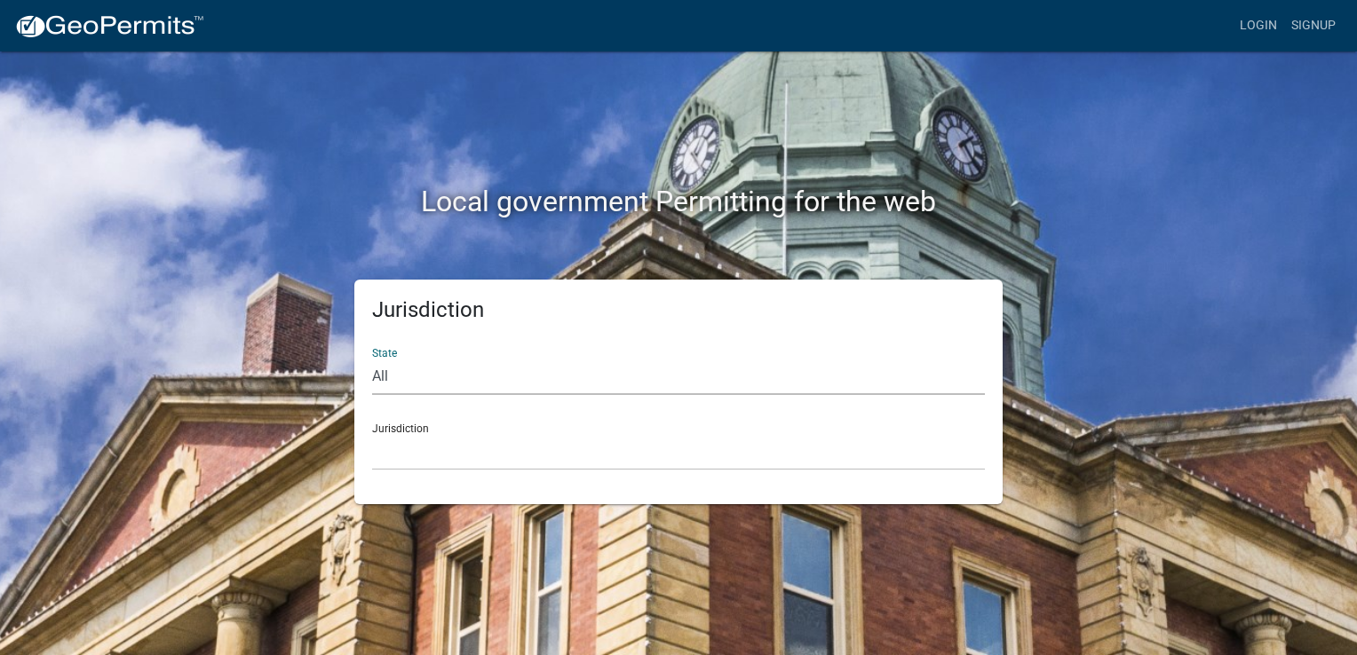
click at [385, 376] on select "All Colorado Georgia Indiana Iowa Kansas Minnesota Ohio South Carolina Wisconsin" at bounding box center [678, 377] width 613 height 36
select select "Georgia"
click at [372, 359] on select "All Colorado Georgia Indiana Iowa Kansas Minnesota Ohio South Carolina Wisconsin" at bounding box center [678, 377] width 613 height 36
click at [415, 432] on div "Jurisdiction Carroll County, Georgia Cook County, Georgia Crawford County, Geor…" at bounding box center [678, 439] width 613 height 61
click at [409, 451] on select "Carroll County, Georgia Cook County, Georgia Crawford County, Georgia Gilmer Co…" at bounding box center [678, 452] width 613 height 36
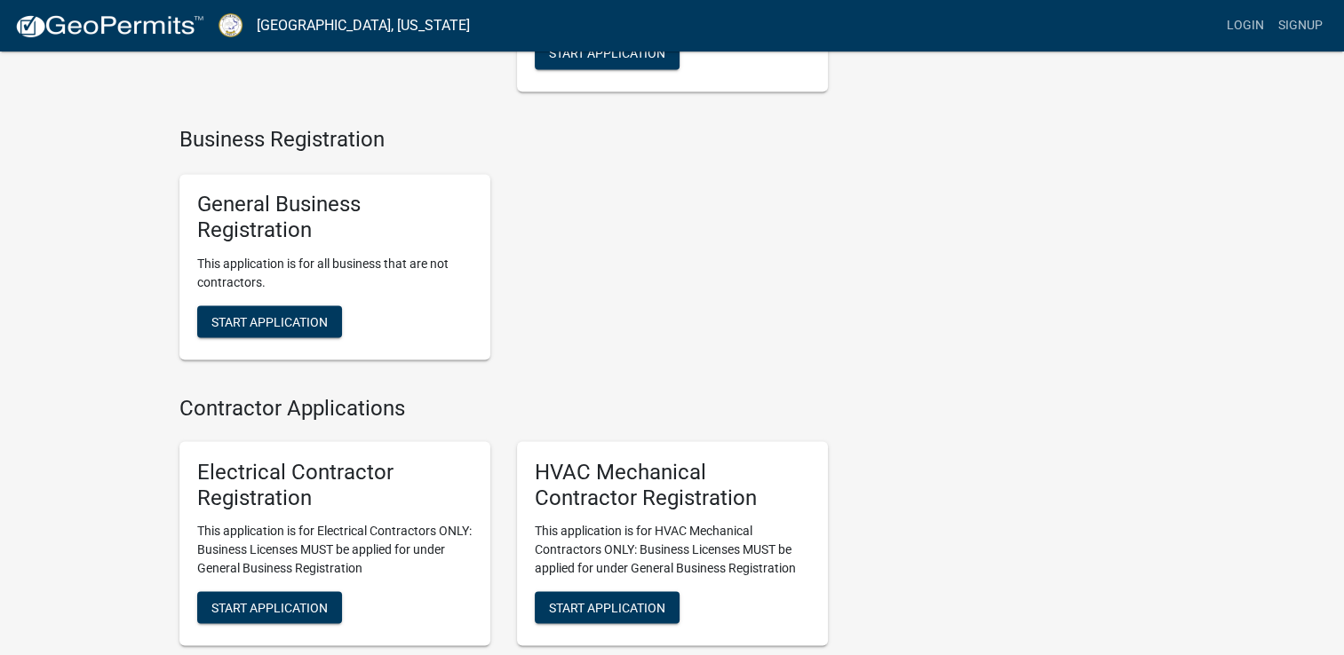
scroll to position [3086, 0]
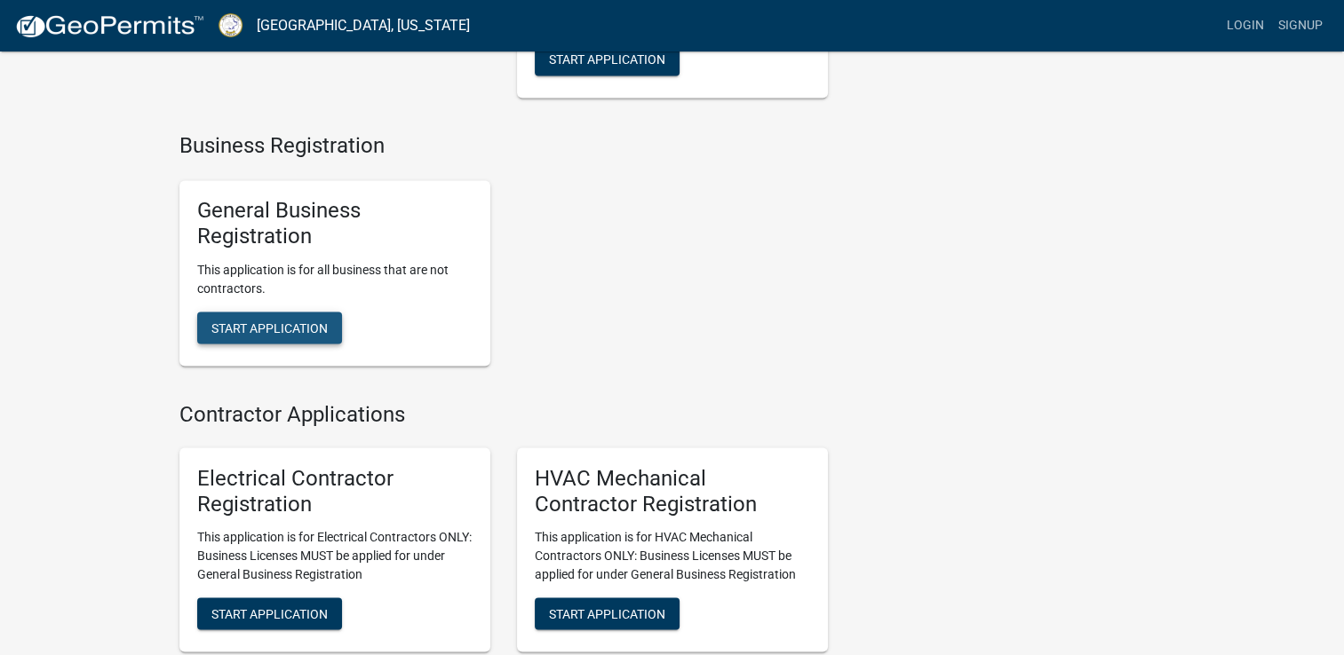
click at [262, 334] on span "Start Application" at bounding box center [269, 327] width 116 height 14
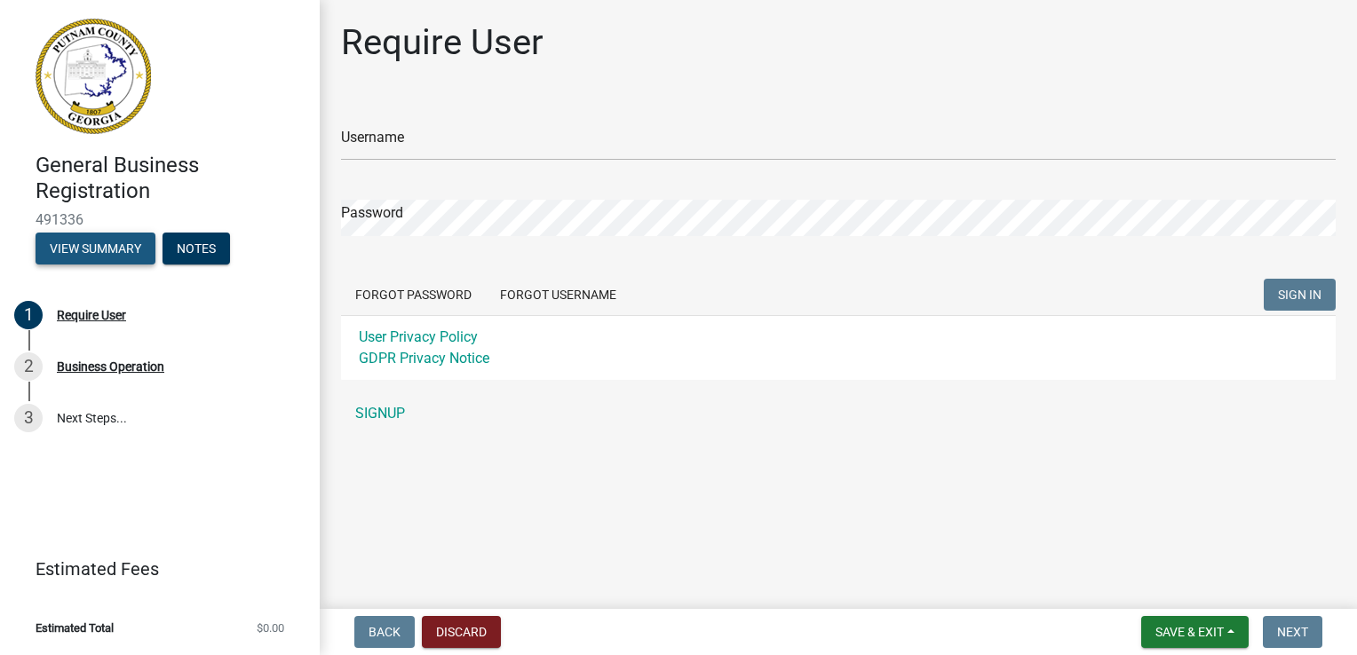
click at [118, 254] on button "View Summary" at bounding box center [96, 249] width 120 height 32
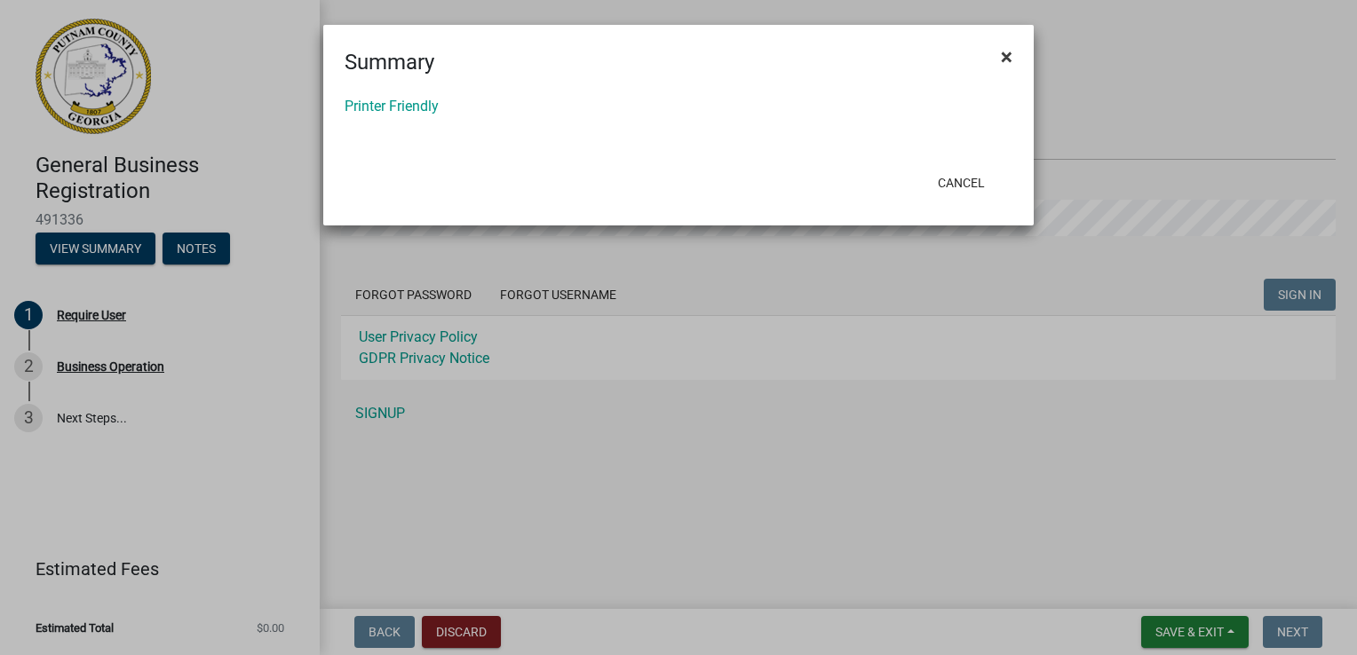
click at [1002, 55] on span "×" at bounding box center [1007, 56] width 12 height 25
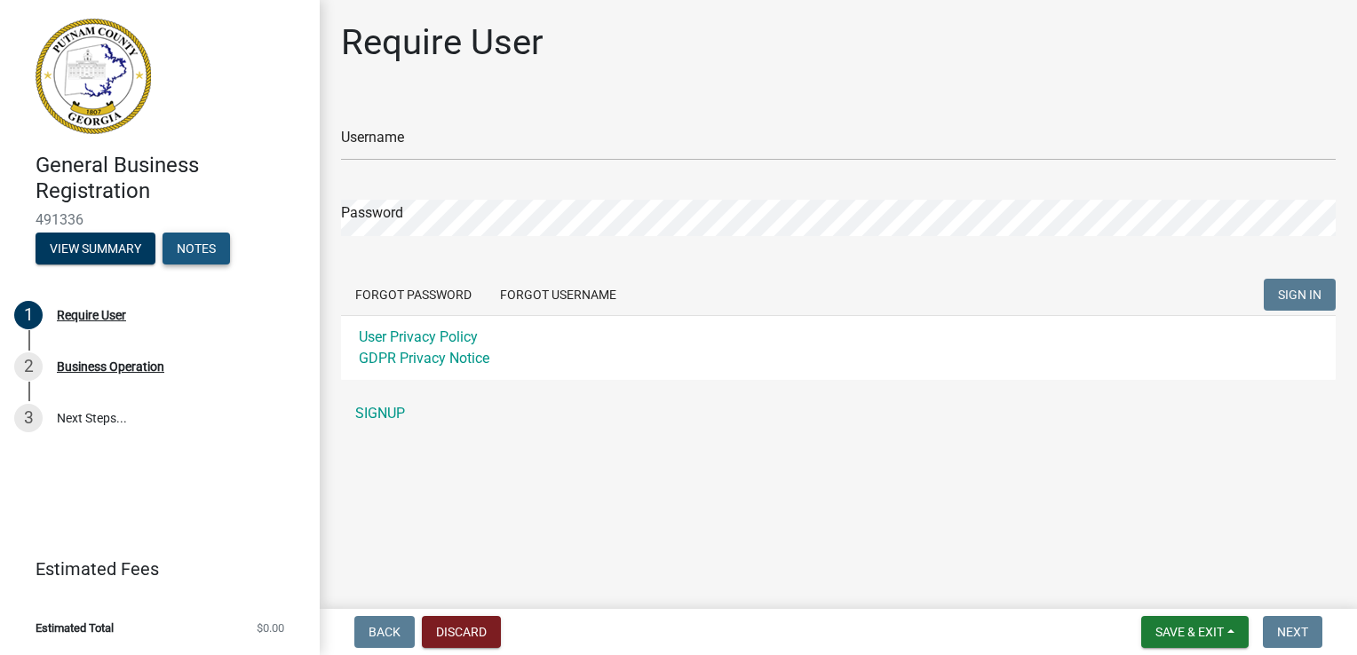
click at [213, 249] on button "Notes" at bounding box center [196, 249] width 67 height 32
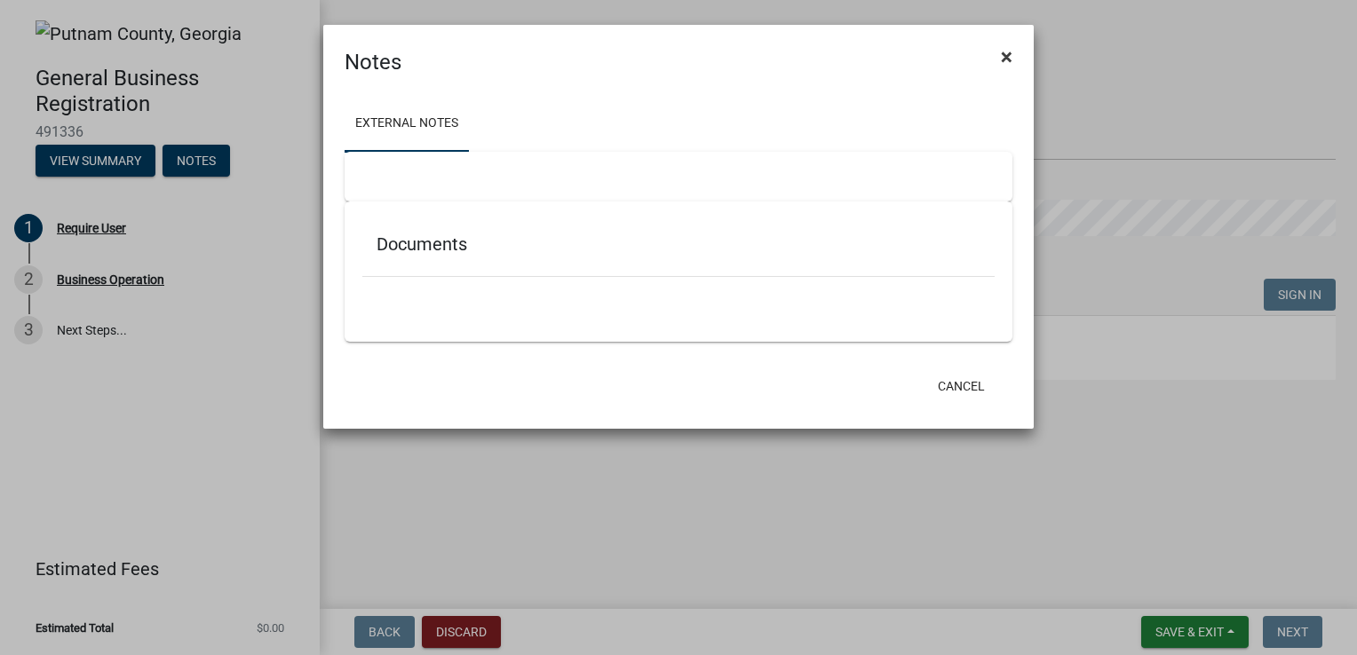
click at [999, 49] on button "×" at bounding box center [1007, 57] width 40 height 50
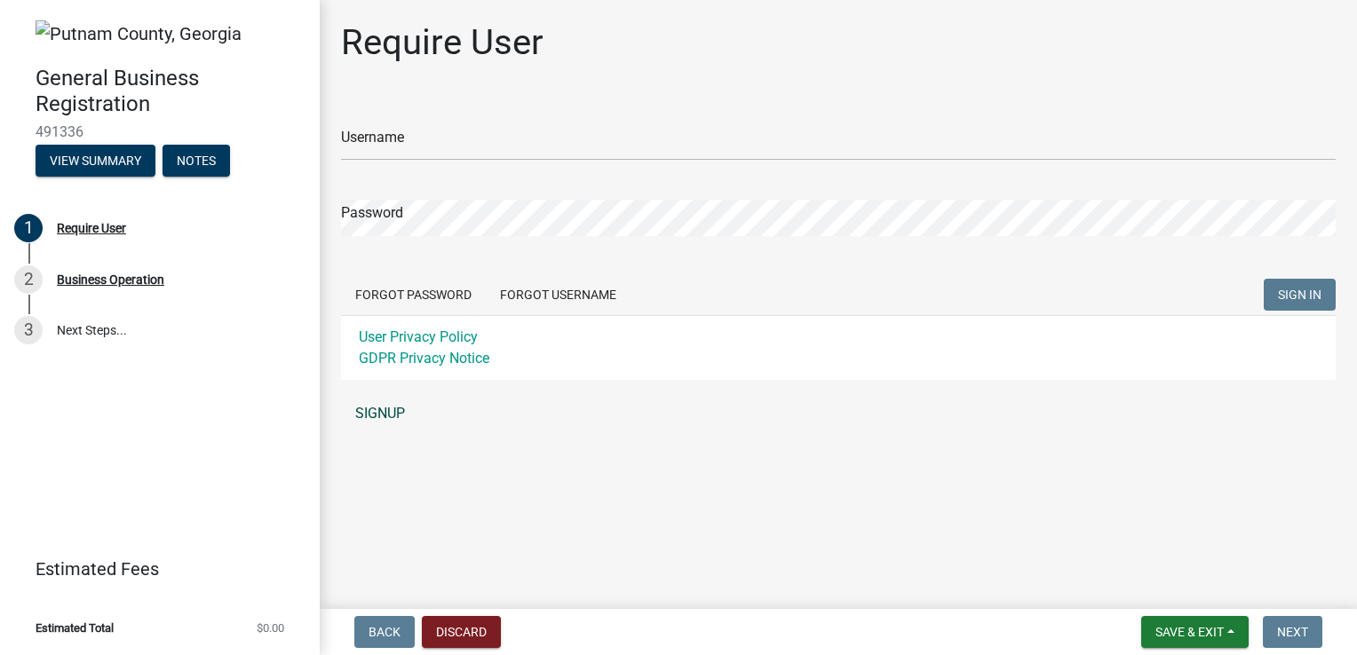
click at [375, 414] on link "SIGNUP" at bounding box center [838, 414] width 995 height 36
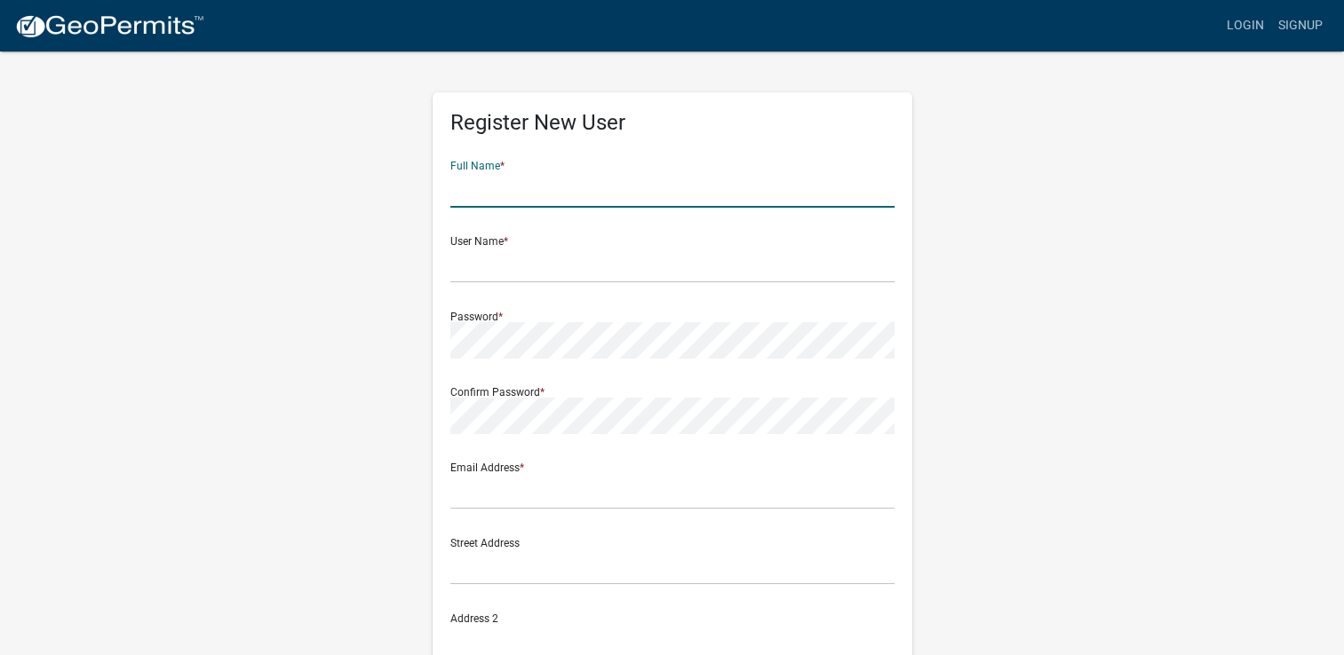
click at [512, 190] on input "text" at bounding box center [672, 189] width 444 height 36
type input "Amarilys Butts"
type input "Amores1977"
type input "amarilyslacubana@gmail.com"
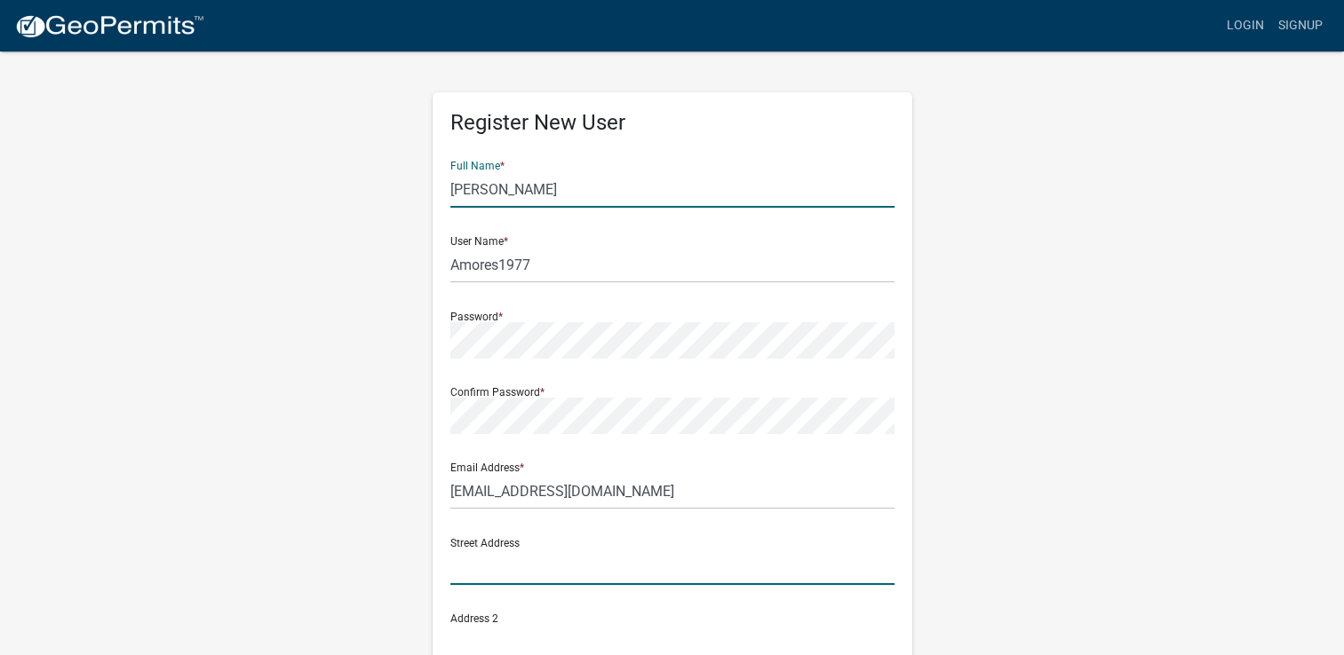
type input "60 Southern Empire Road"
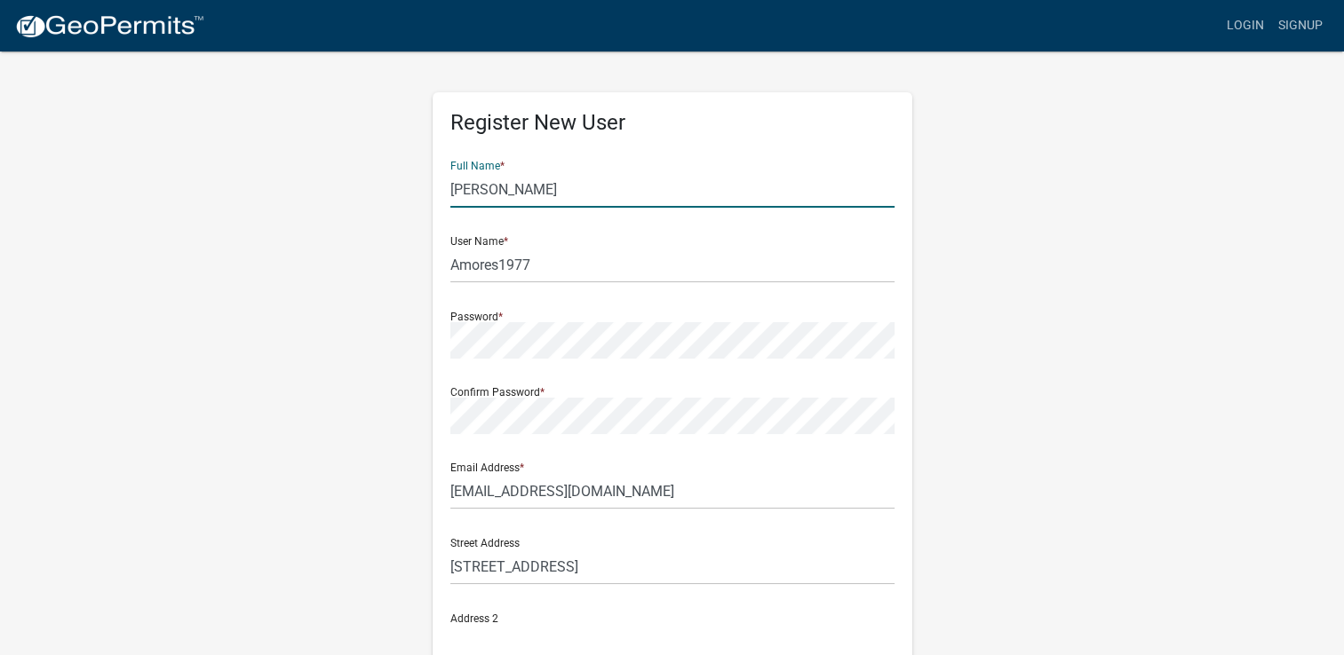
type input "60 Southern Empire Road"
type input "Monticello"
type input "Georgia"
type input "31064"
type input "7064761405"
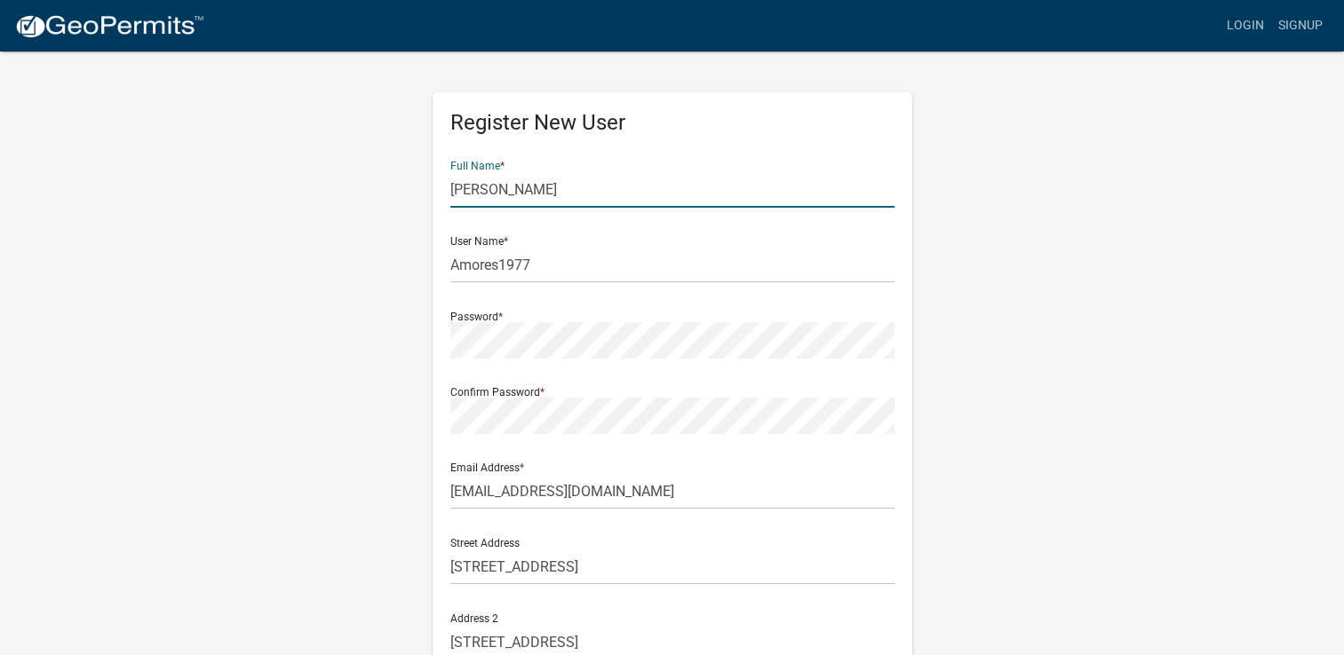
type input "Amarilys Butts"
click at [249, 258] on div "Register New User Full Name * Amarilys Butts User Name * Amores1977 Password * …" at bounding box center [672, 525] width 1012 height 950
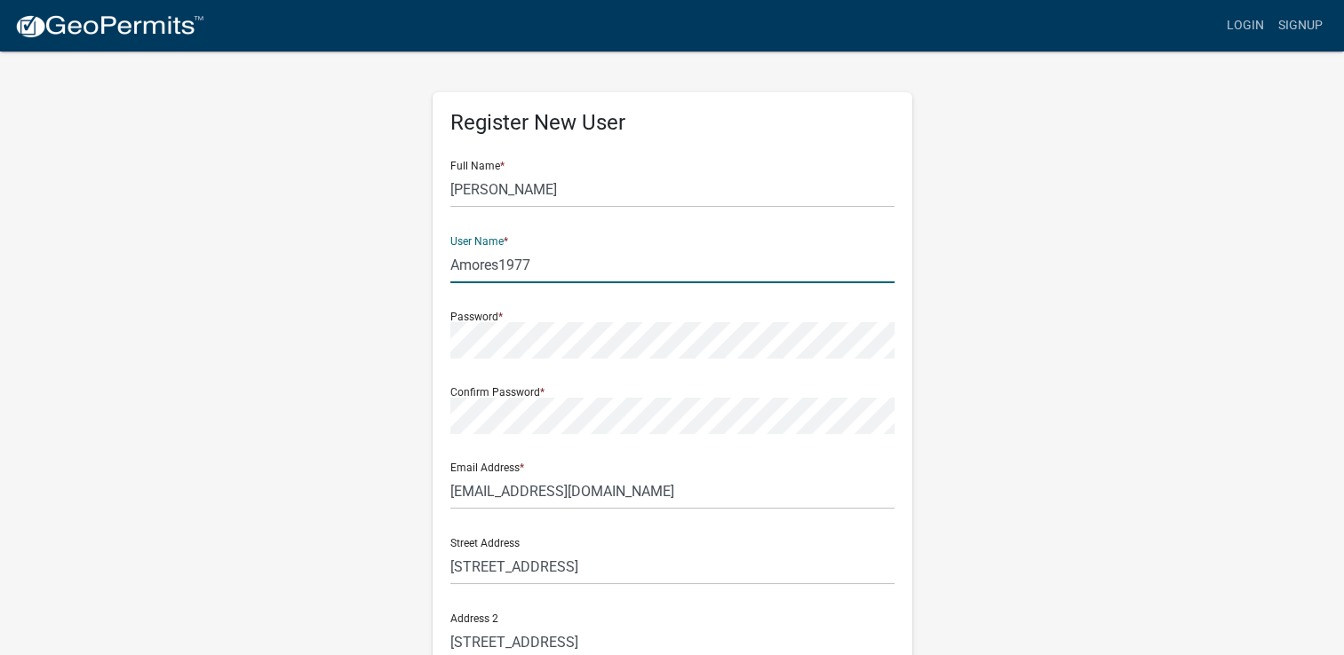
click at [543, 266] on input "Amores1977" at bounding box center [672, 265] width 444 height 36
type input "Amores1977"
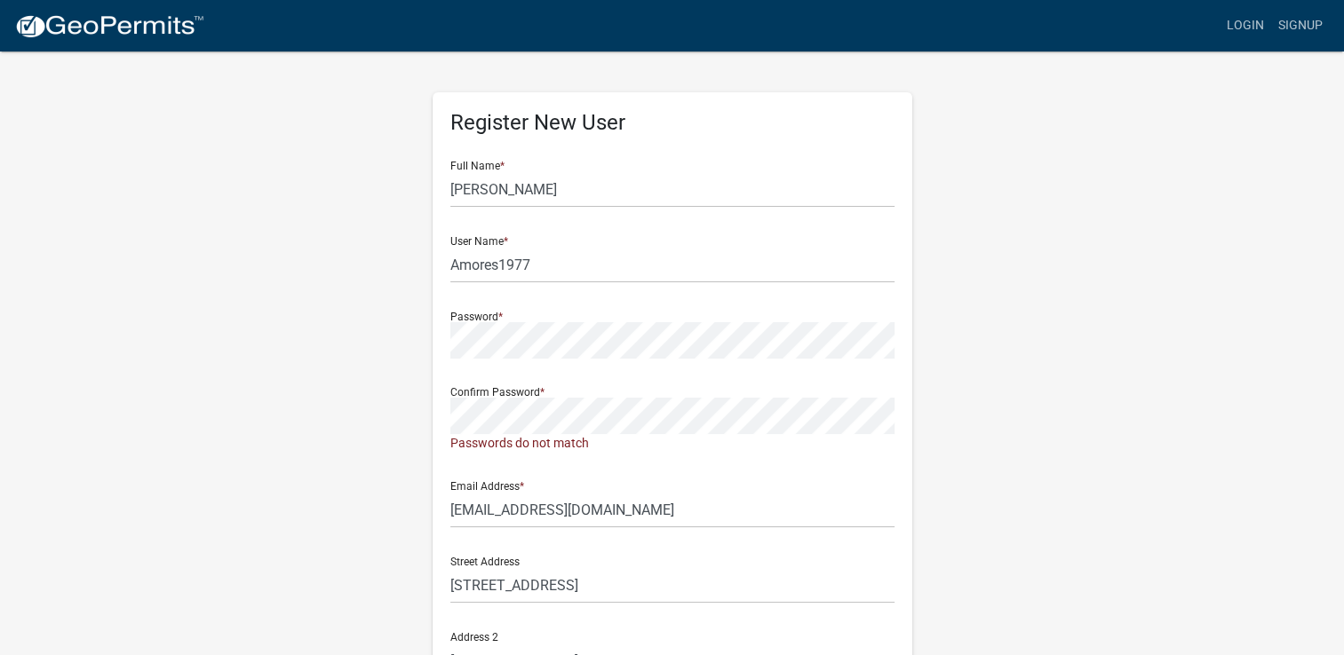
click at [1052, 449] on div "Register New User Full Name * Amarilys Butts User Name * Amores1977 Password * …" at bounding box center [672, 534] width 1012 height 969
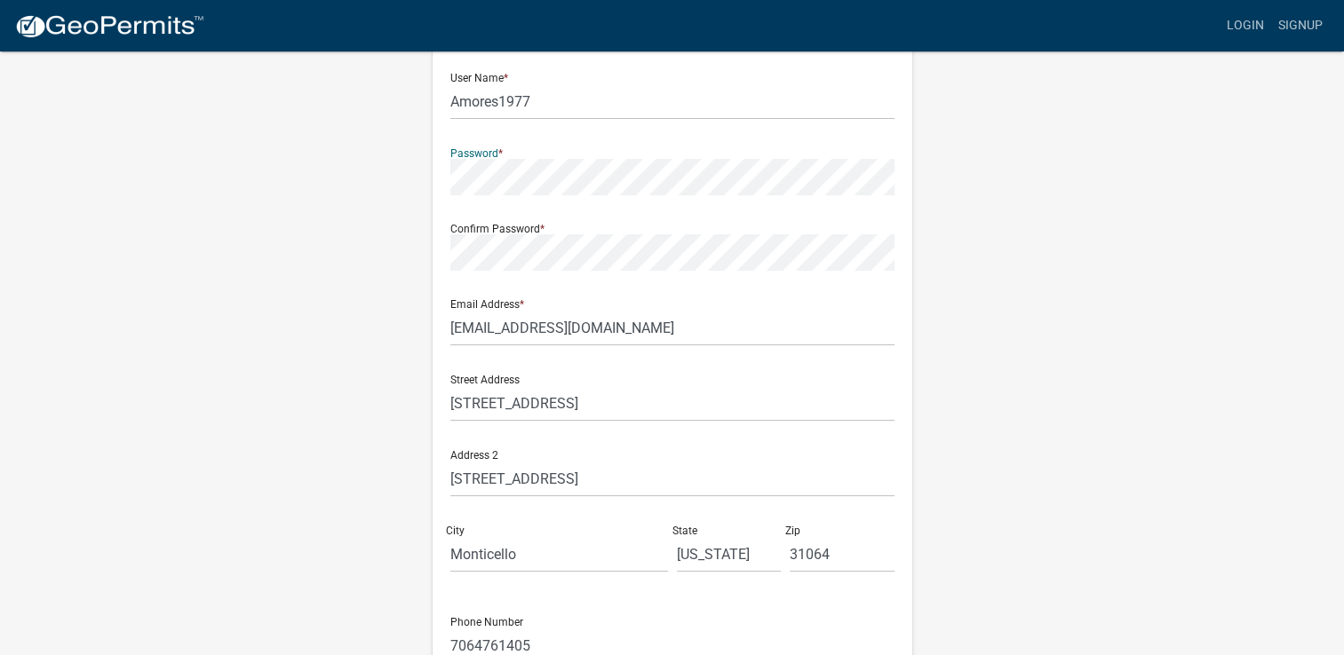
scroll to position [178, 0]
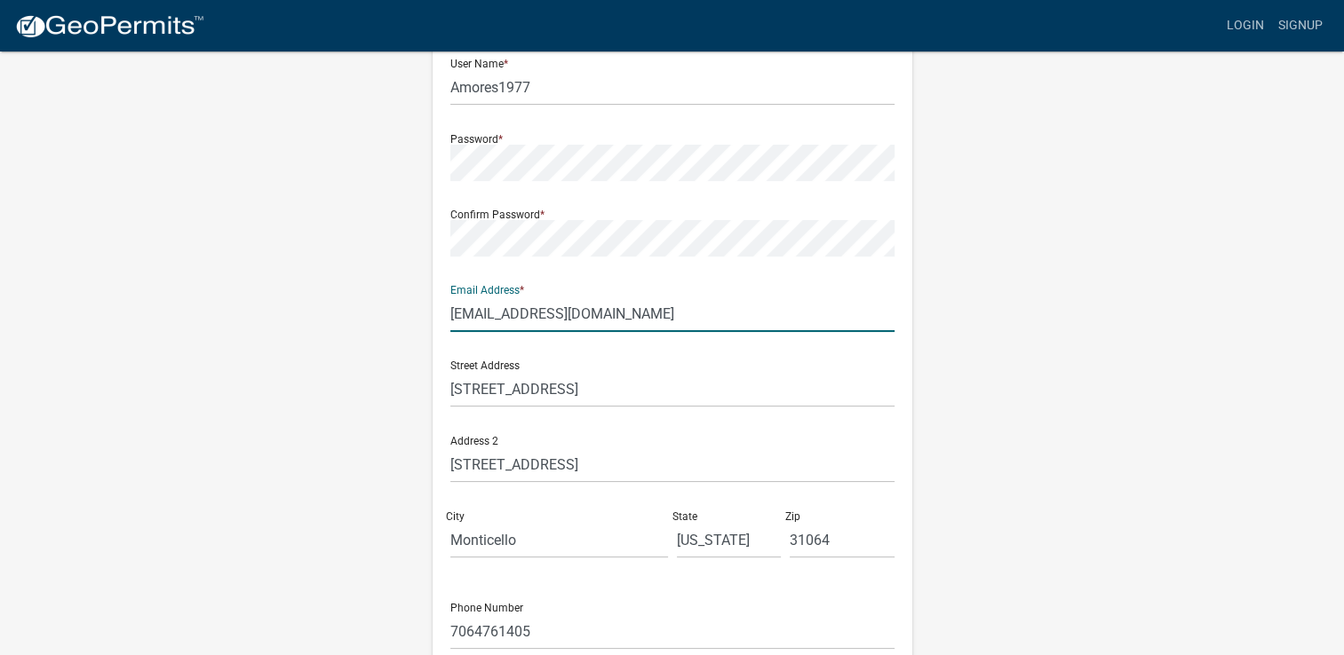
click at [667, 315] on input "amarilyslacubana@gmail.com" at bounding box center [672, 314] width 444 height 36
type input "amarilyslacubana@gmail.com"
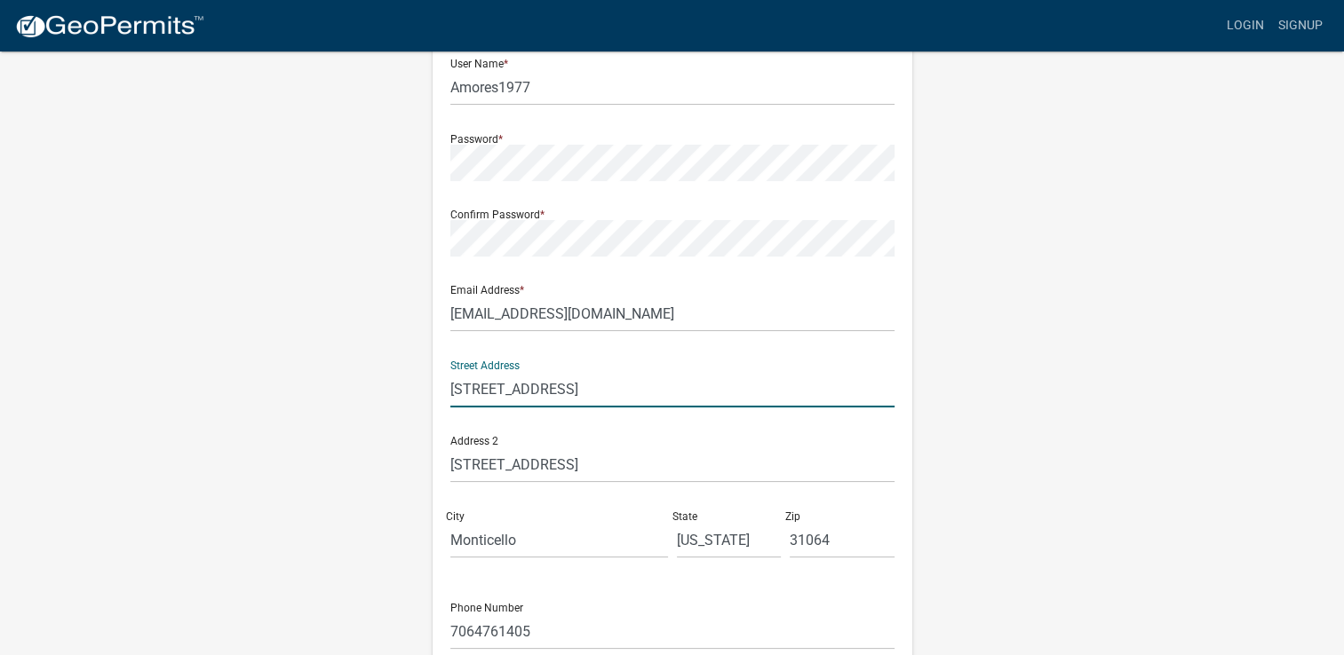
click at [639, 386] on input "60 Southern Empire Road" at bounding box center [672, 389] width 444 height 36
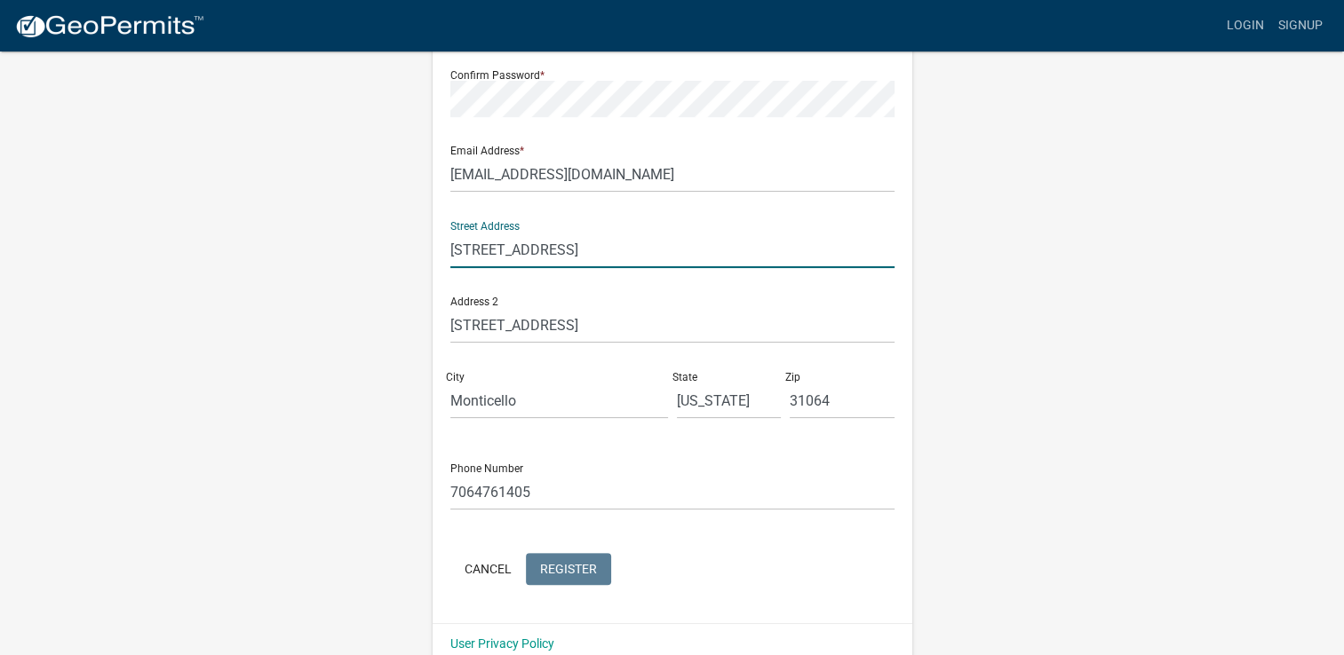
scroll to position [344, 0]
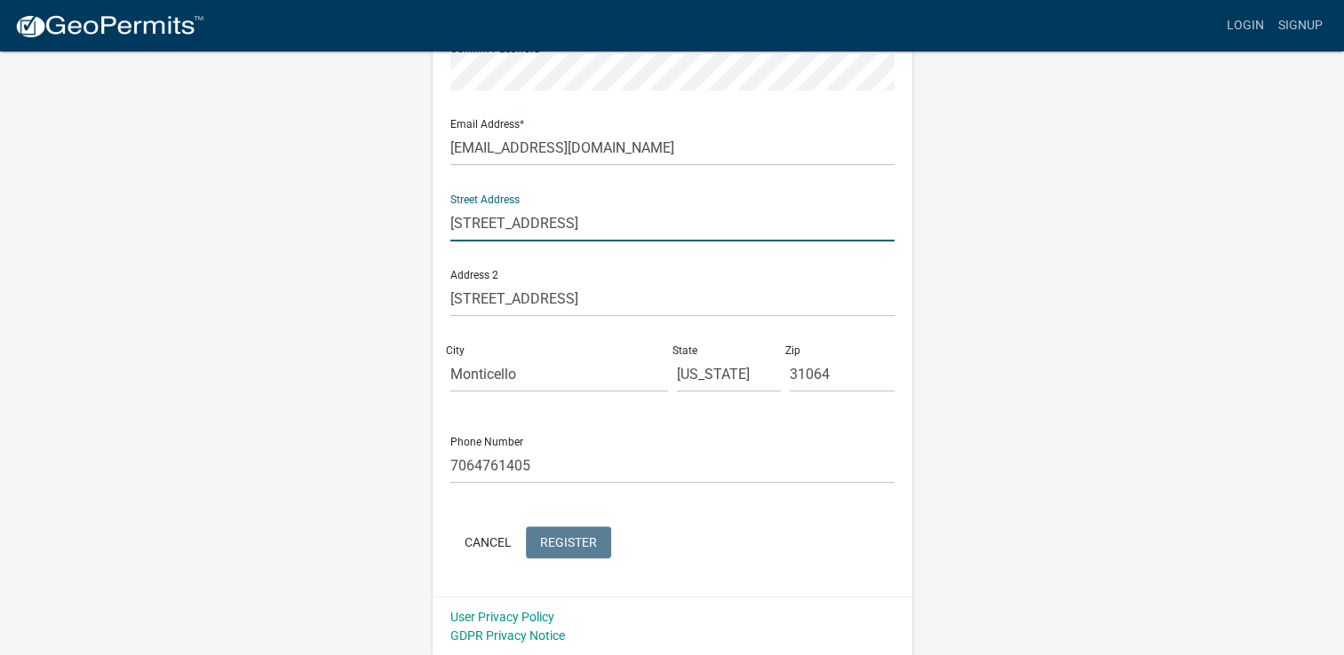
type input "60 Southern Empire Road"
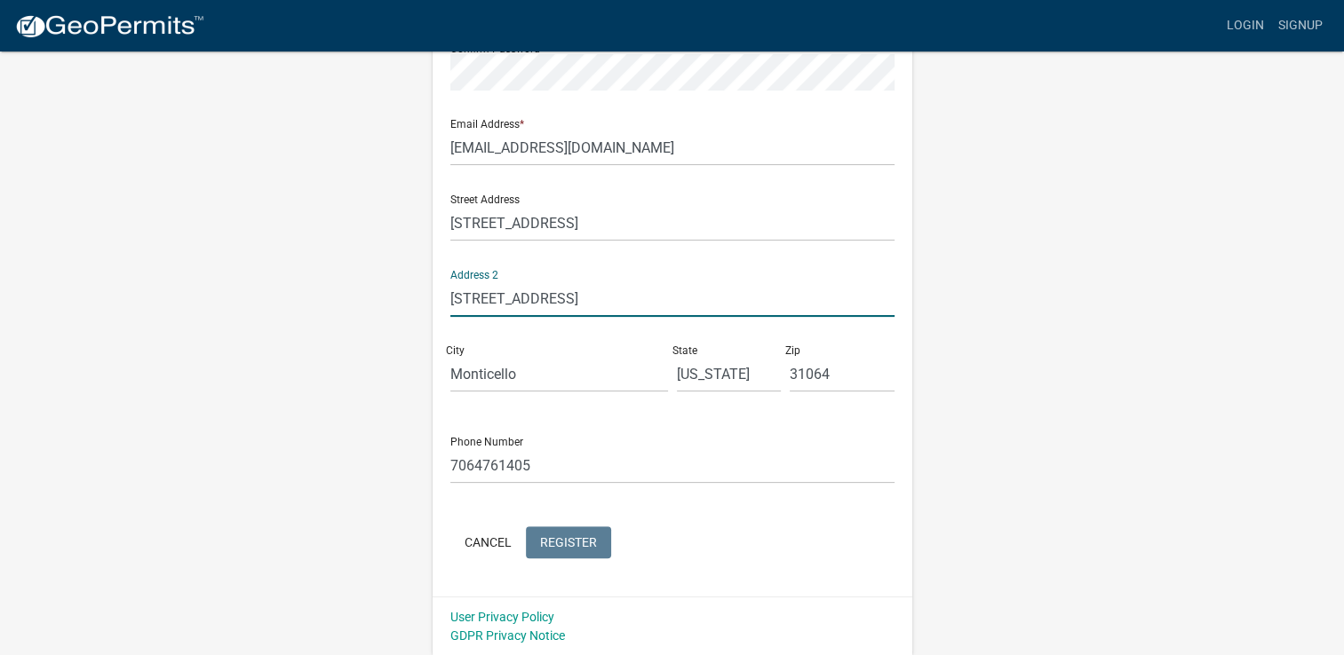
click at [636, 295] on input "60 Southern Empire Road" at bounding box center [672, 299] width 444 height 36
type input "60 Southern Empire Road"
click at [1097, 380] on div "Register New User Full Name * Amarilys Butts User Name * Amores1977 Password * …" at bounding box center [672, 181] width 1012 height 950
click at [522, 373] on input "Monticello" at bounding box center [559, 374] width 218 height 36
type input "Monticello"
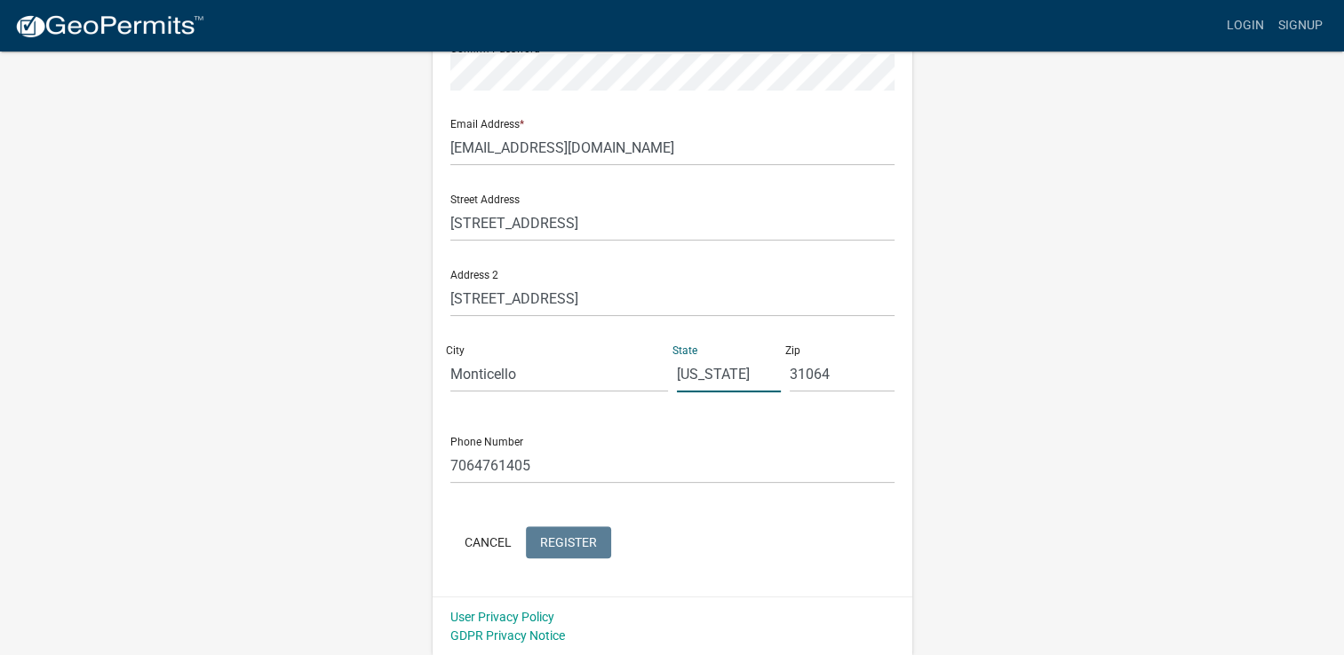
click at [734, 377] on input "Georgia" at bounding box center [729, 374] width 105 height 36
type input "Georgia"
click at [845, 376] on input "31064" at bounding box center [842, 374] width 105 height 36
type input "31064"
click at [1188, 346] on wm-register-view "more_horiz Login Signup Register New User Full Name * Amarilys Butts User Name …" at bounding box center [672, 156] width 1344 height 1000
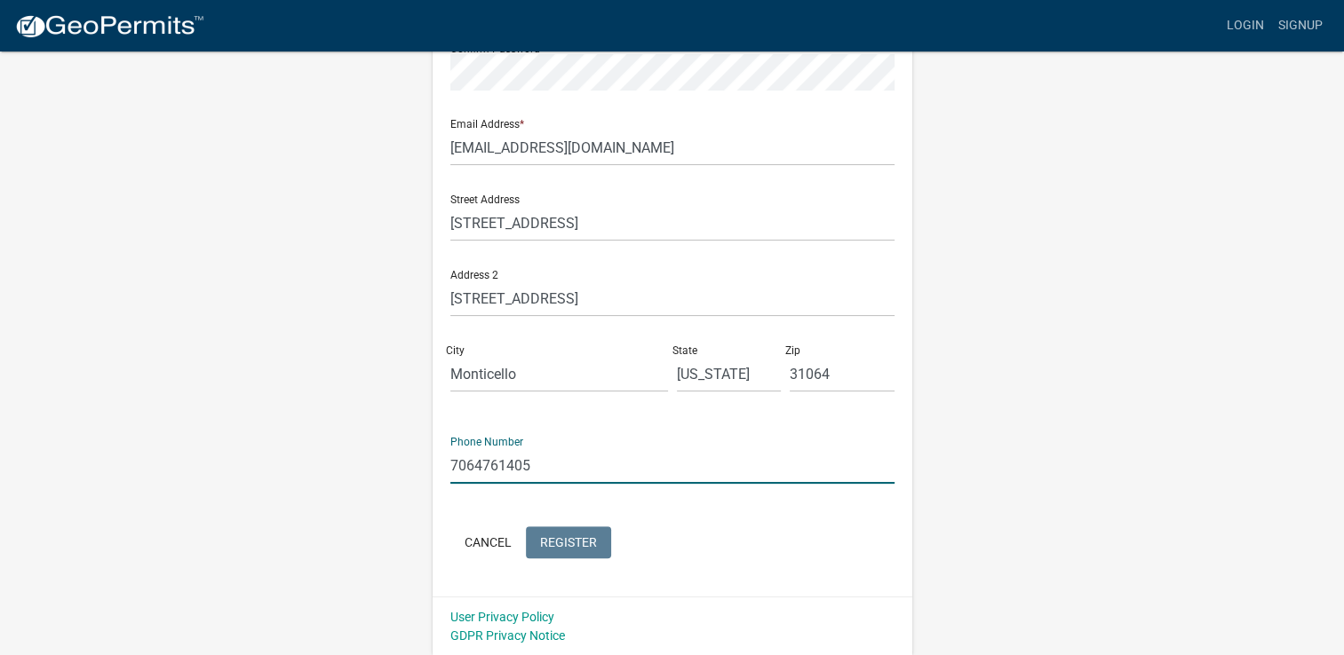
click at [539, 467] on input "7064761405" at bounding box center [672, 466] width 444 height 36
type input "7064761405"
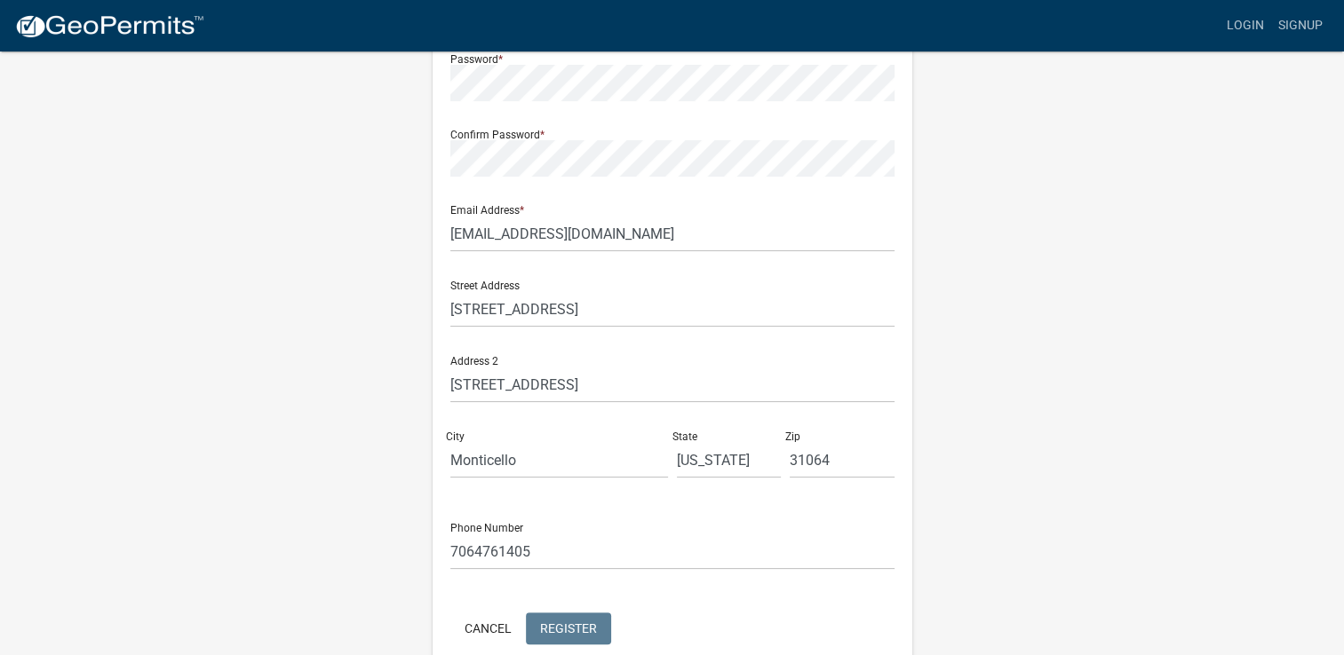
scroll to position [0, 0]
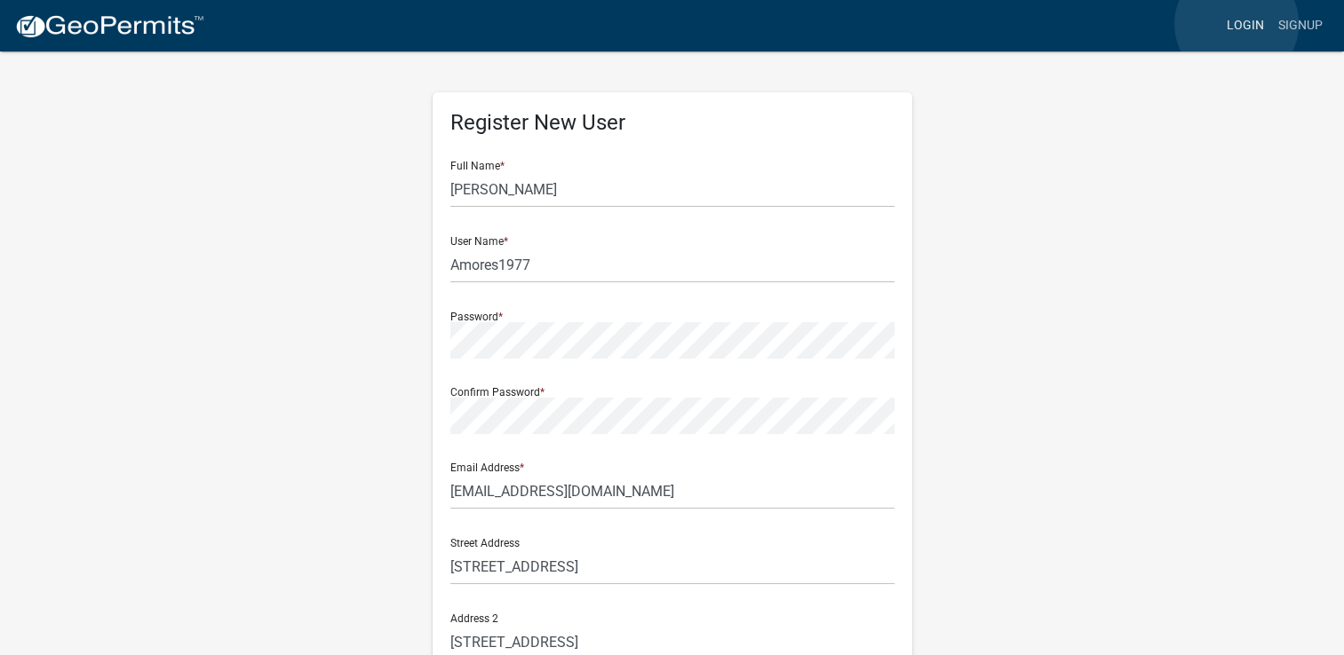
click at [1236, 24] on link "Login" at bounding box center [1245, 26] width 52 height 34
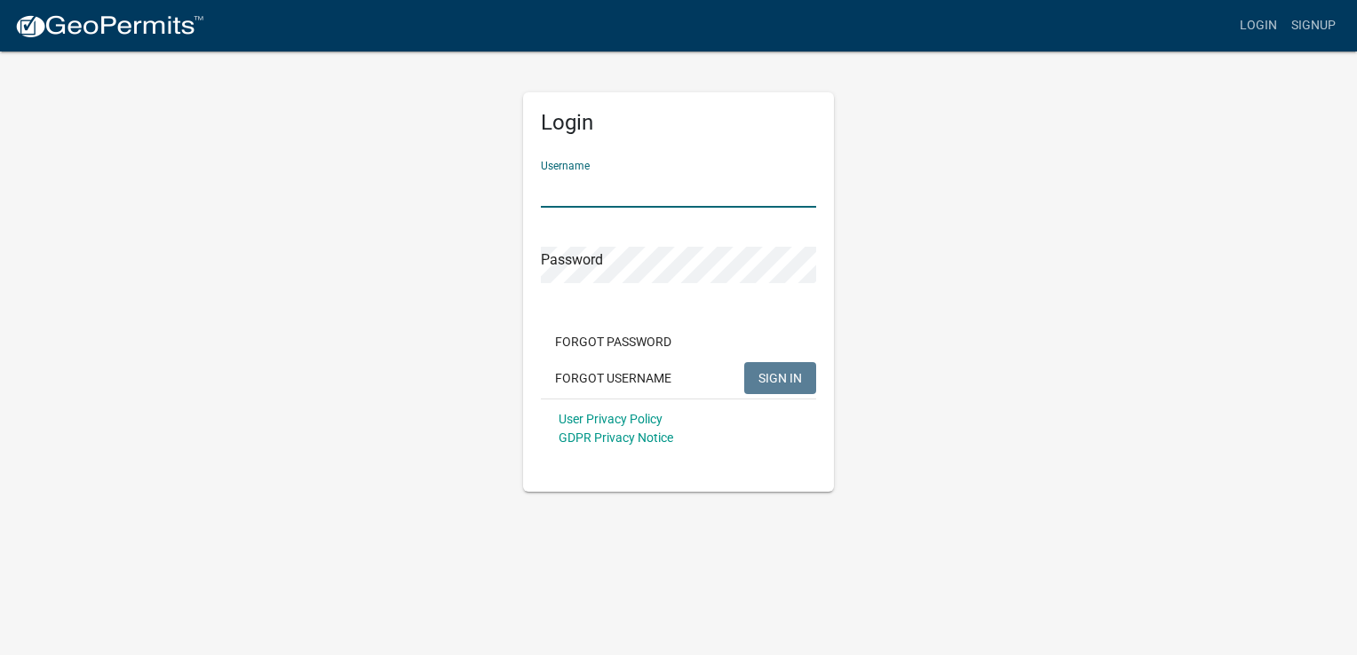
click at [593, 188] on input "Username" at bounding box center [678, 189] width 275 height 36
type input "Amores1977"
click at [773, 368] on button "SIGN IN" at bounding box center [780, 378] width 72 height 32
